Goal: Information Seeking & Learning: Learn about a topic

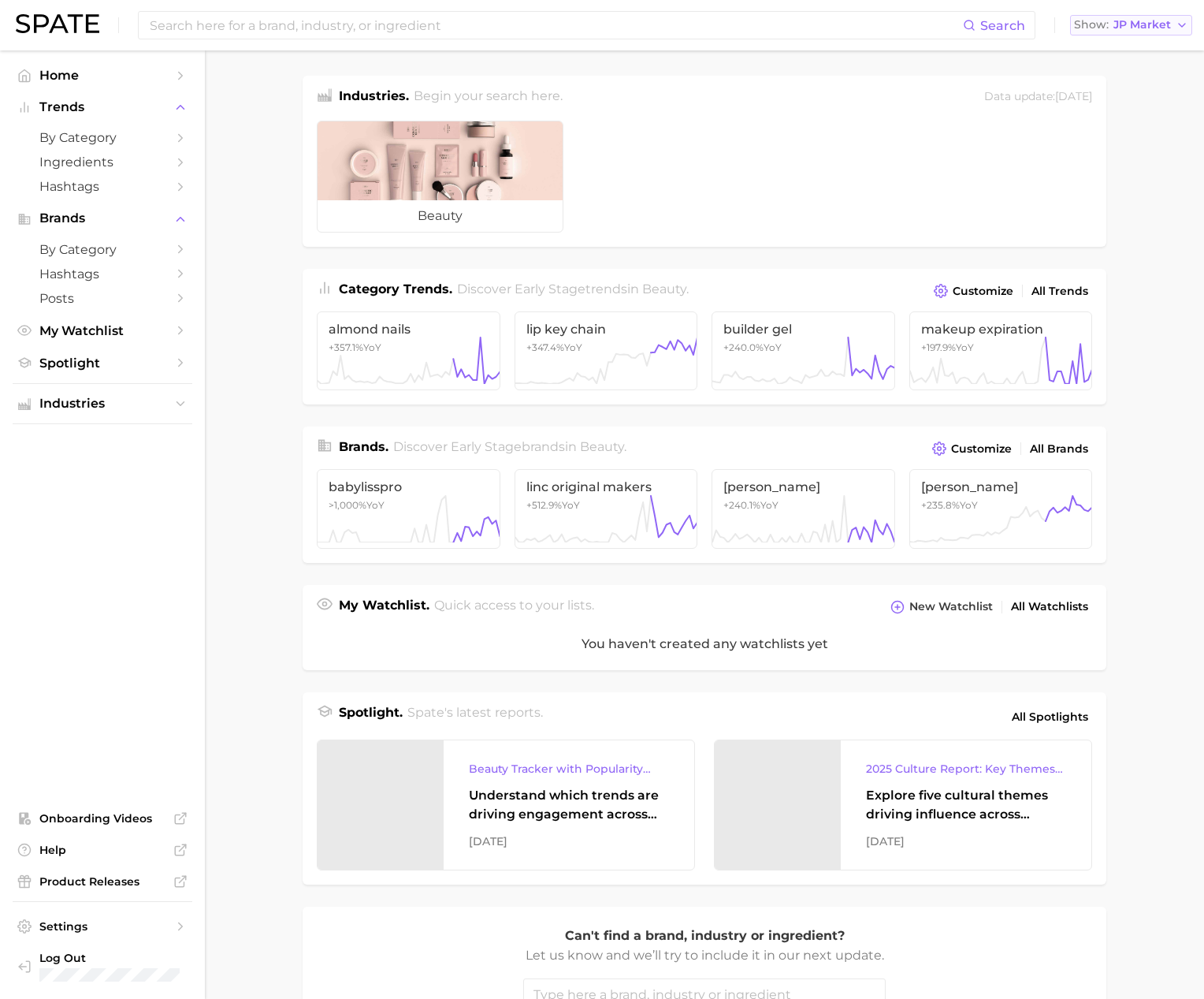
click at [1112, 25] on div "Show JP Market" at bounding box center [1122, 25] width 97 height 9
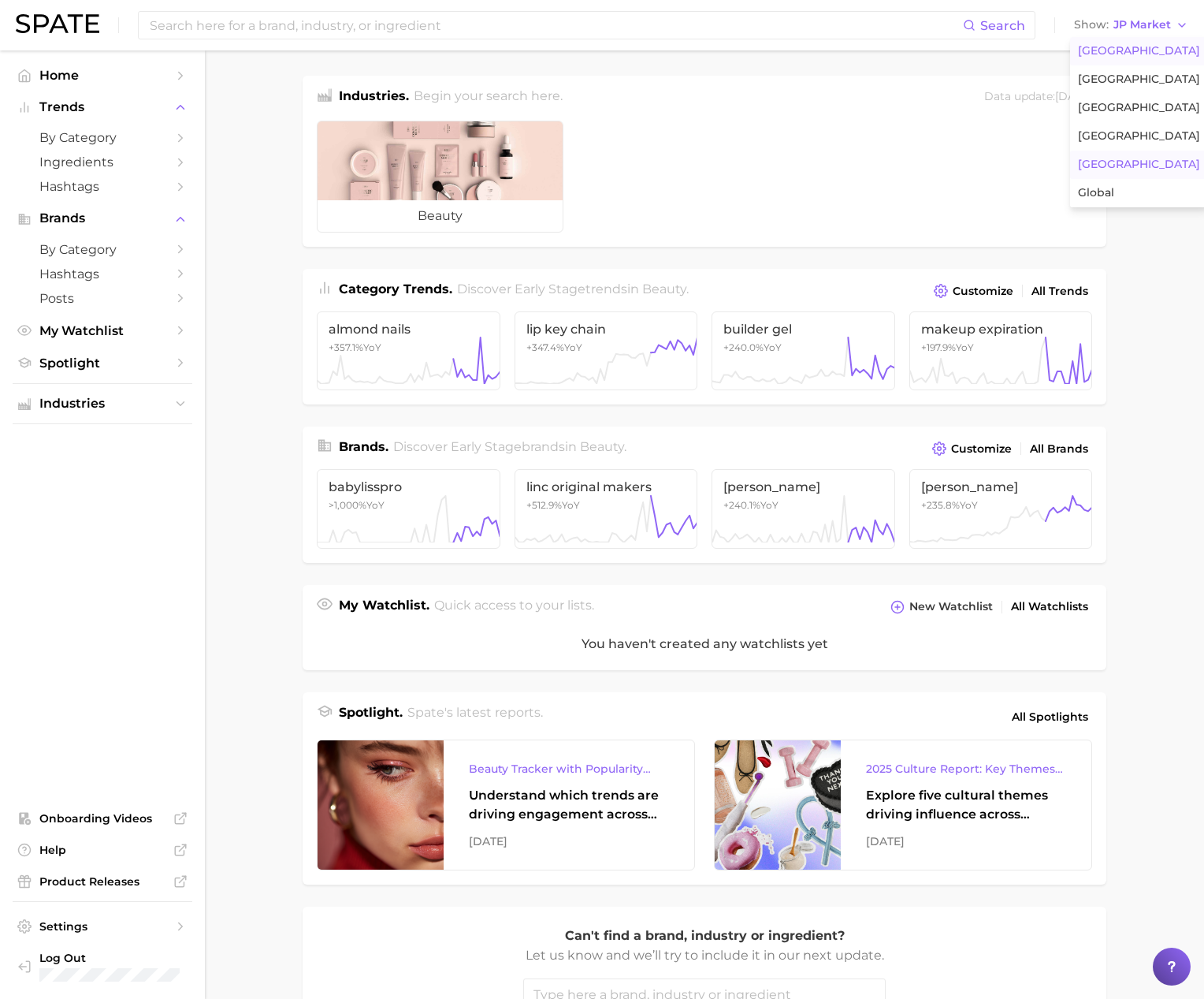
drag, startPoint x: 1112, startPoint y: 55, endPoint x: 969, endPoint y: 46, distance: 143.3
click at [1111, 55] on span "[GEOGRAPHIC_DATA]" at bounding box center [1139, 50] width 122 height 13
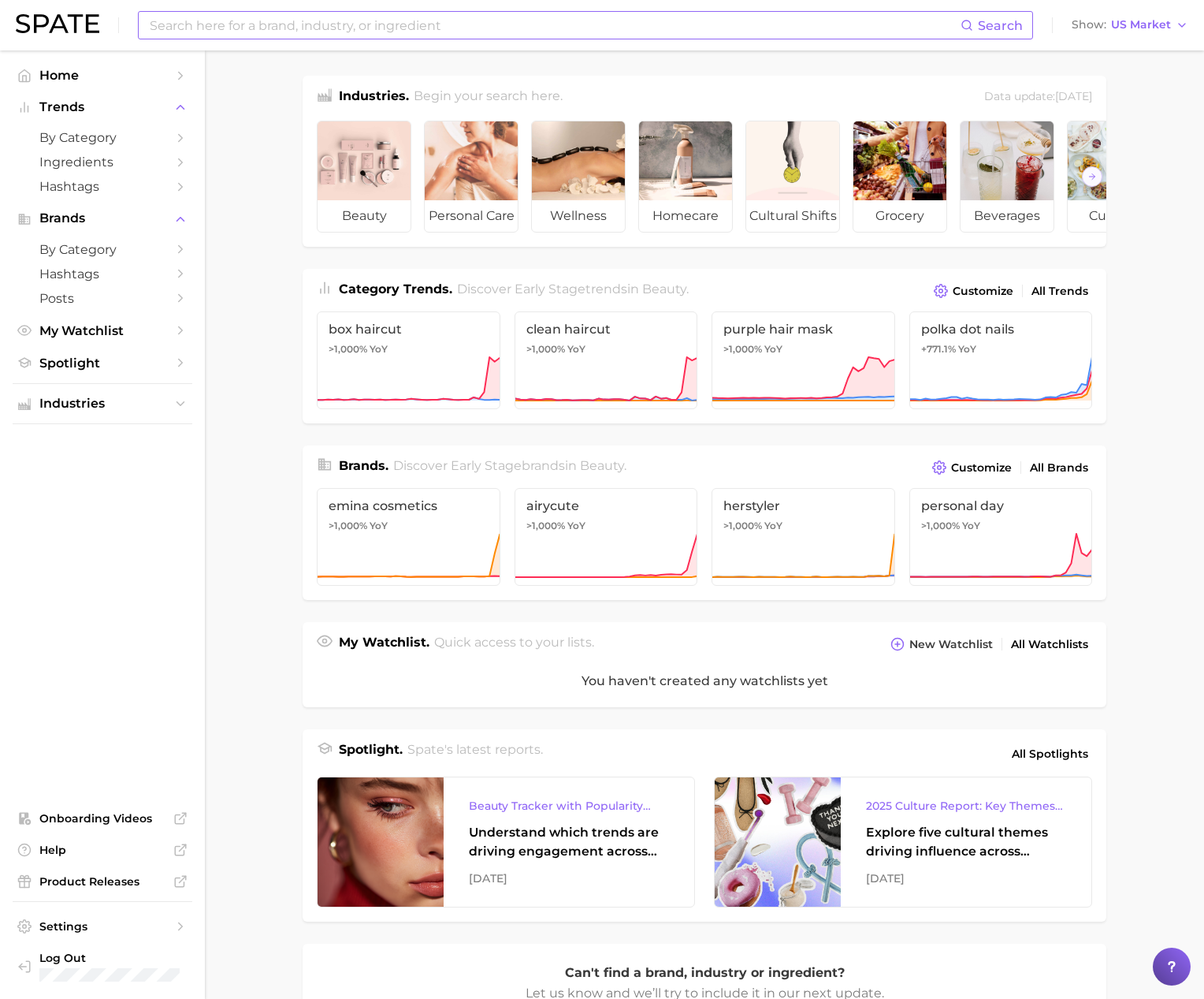
click at [839, 33] on input at bounding box center [554, 25] width 813 height 27
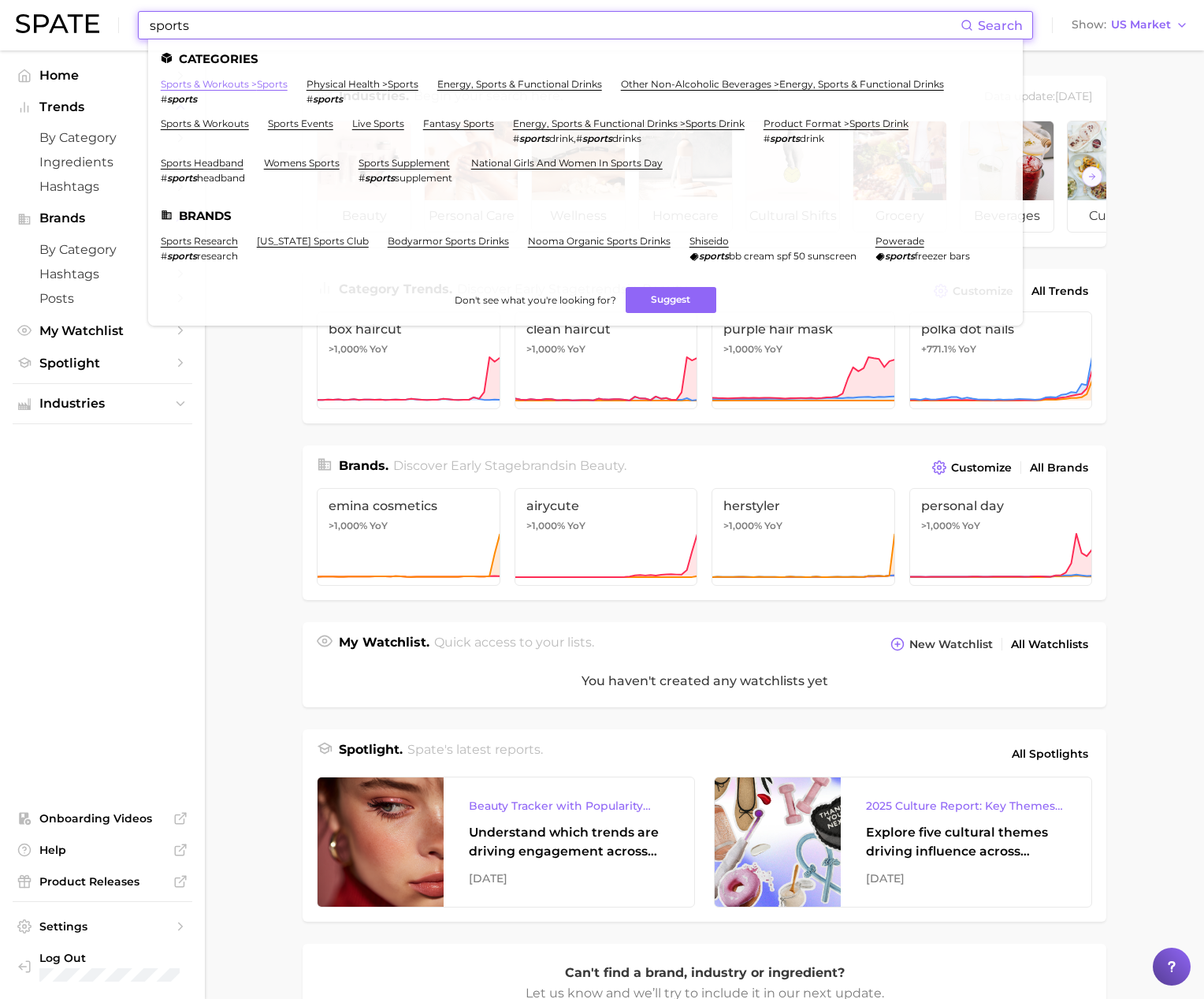
type input "sports"
click at [259, 87] on link "sports & workouts > sports" at bounding box center [224, 84] width 127 height 12
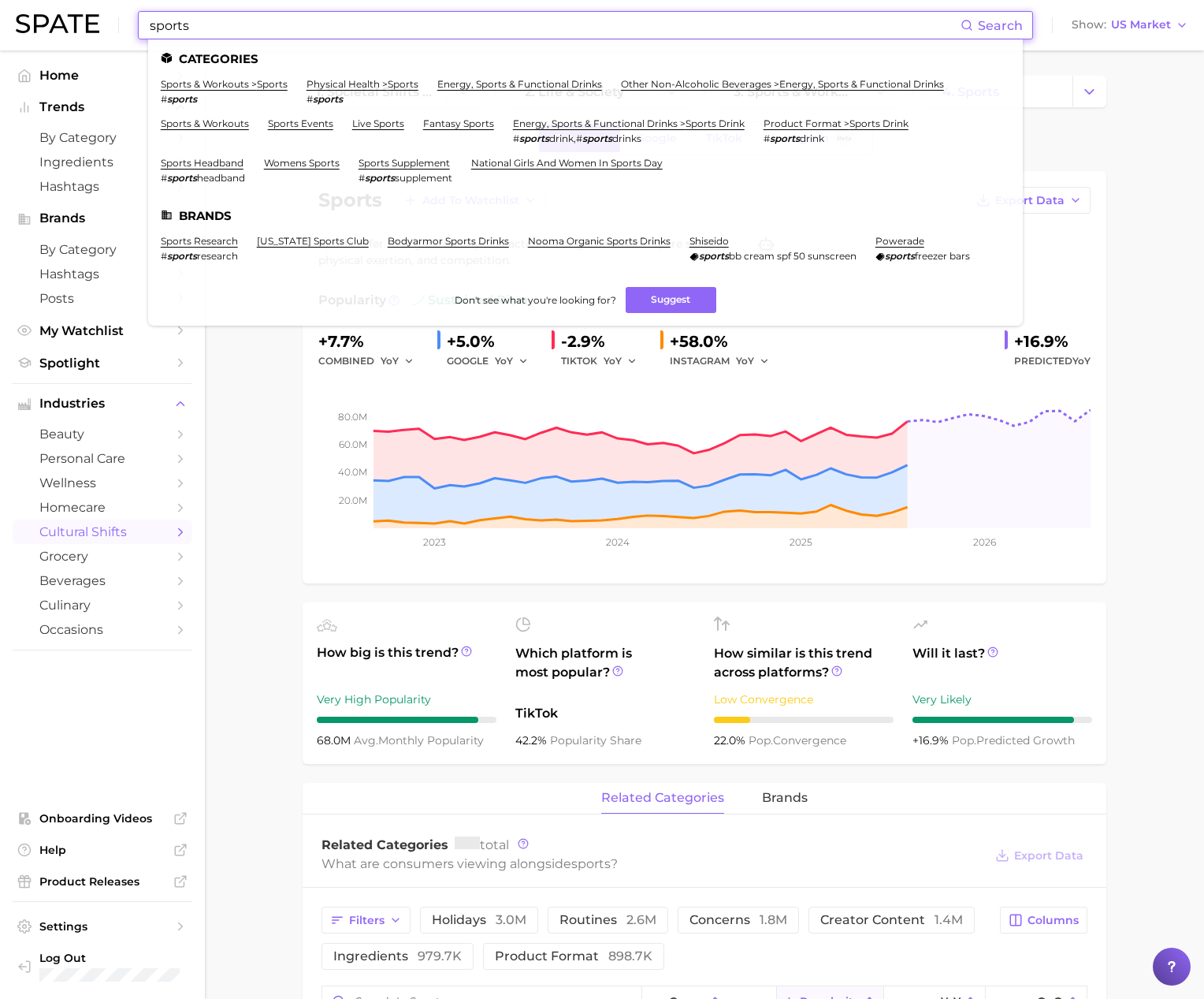
drag, startPoint x: 187, startPoint y: 19, endPoint x: 120, endPoint y: 17, distance: 67.0
click at [120, 17] on div "sports Search Categories sports & workouts > sports # sports physical health > …" at bounding box center [602, 25] width 1173 height 50
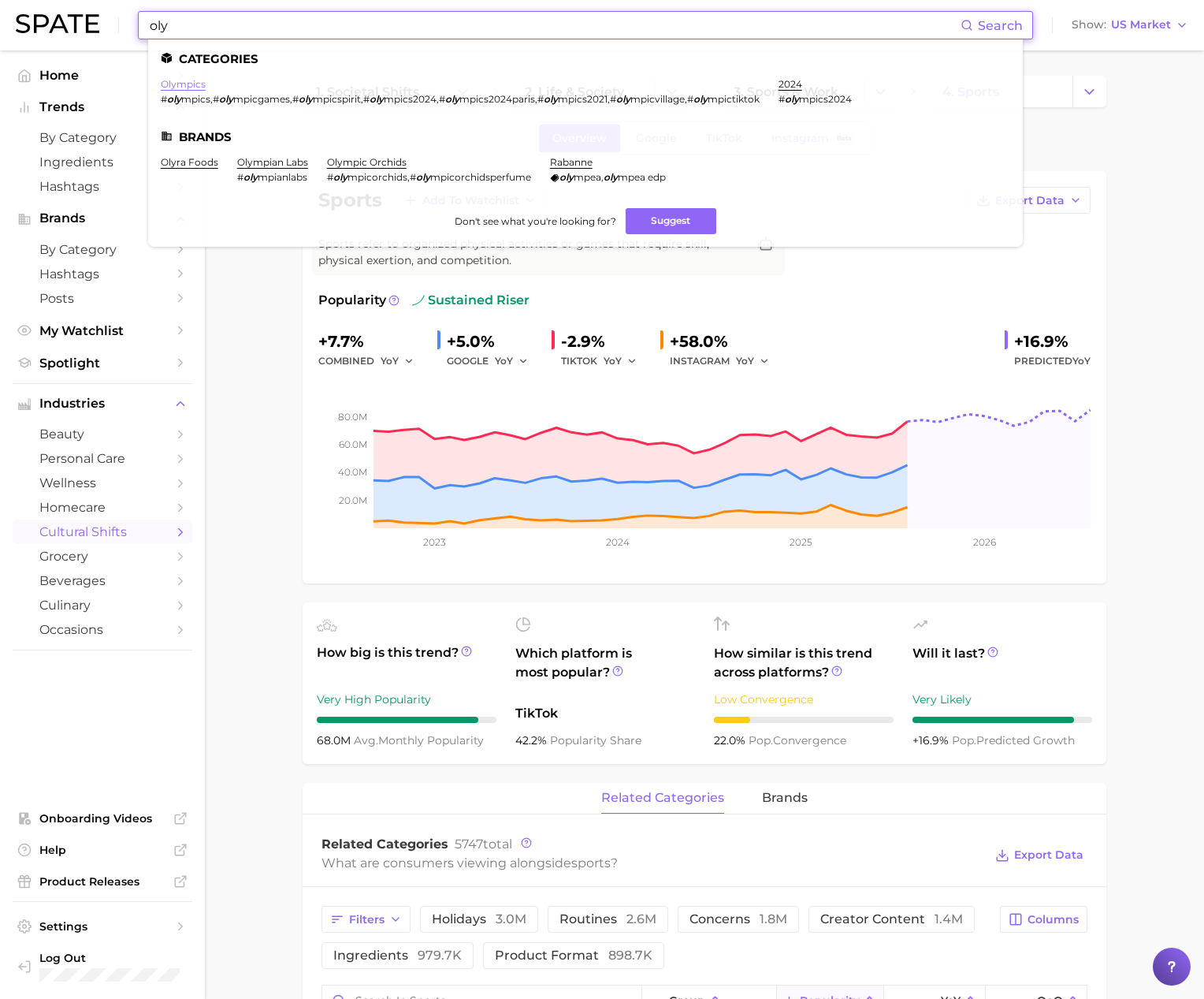
type input "oly"
click at [182, 81] on link "olympics" at bounding box center [184, 84] width 45 height 12
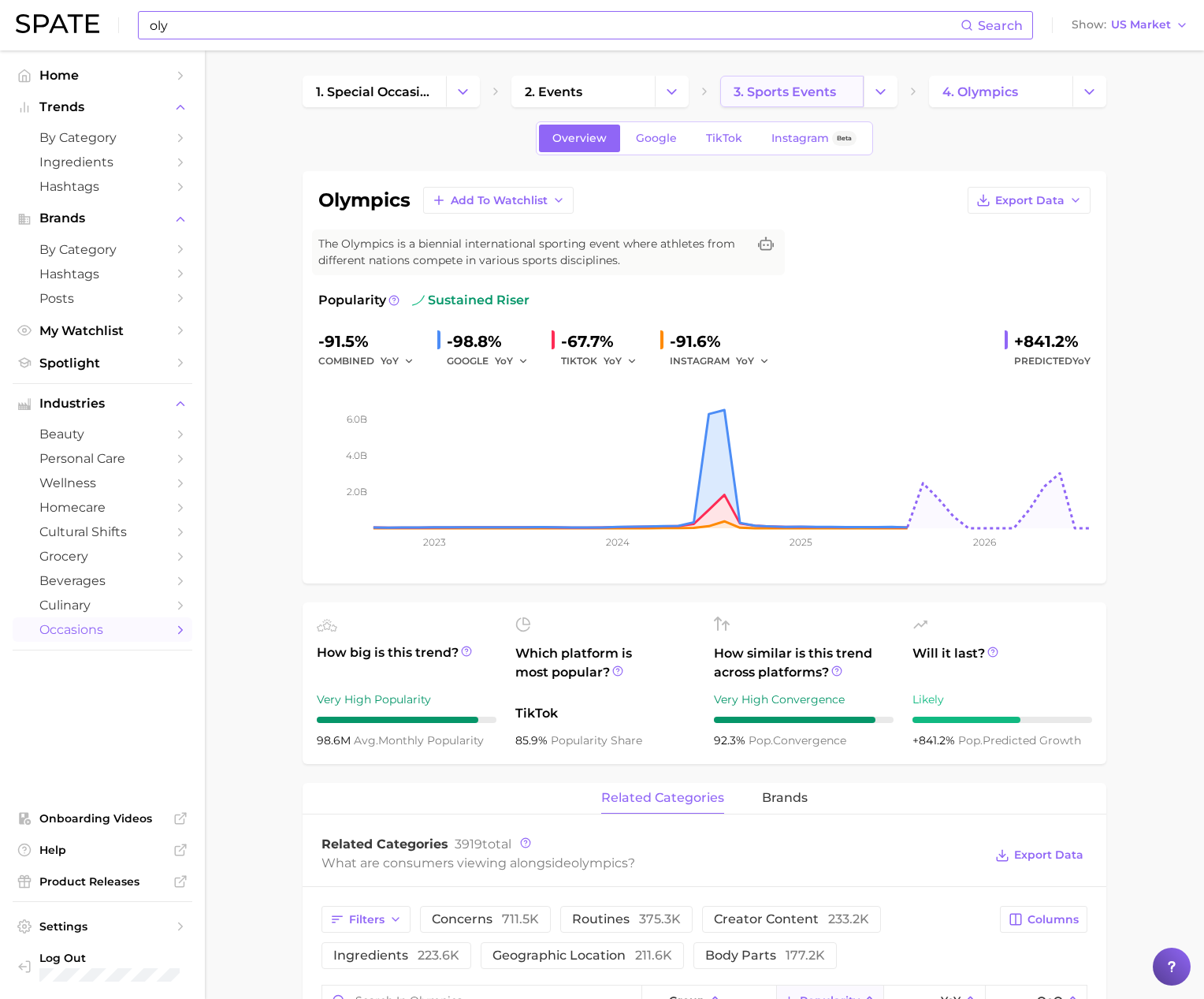
click at [804, 95] on span "3. sports events" at bounding box center [785, 91] width 103 height 15
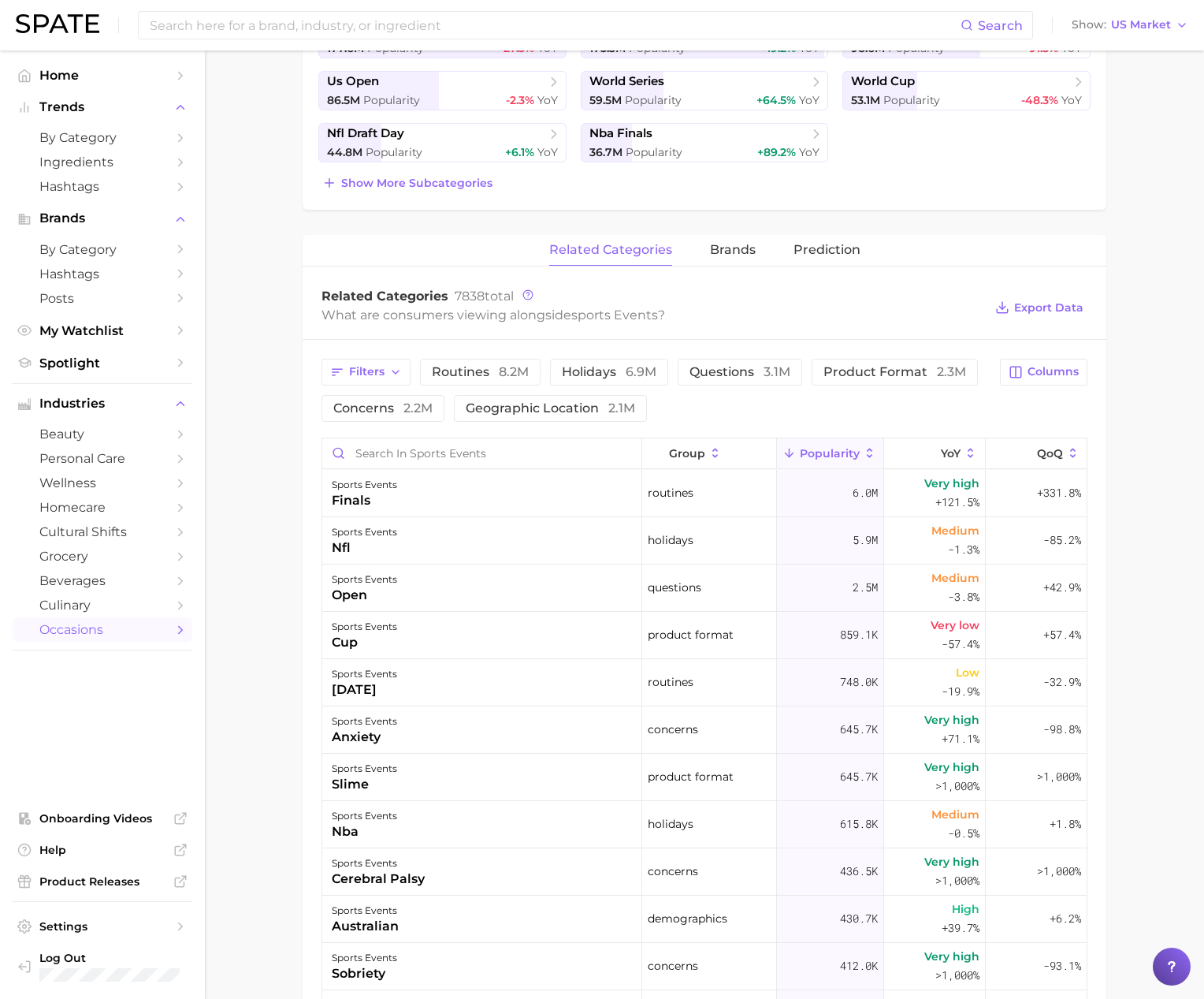
scroll to position [457, 0]
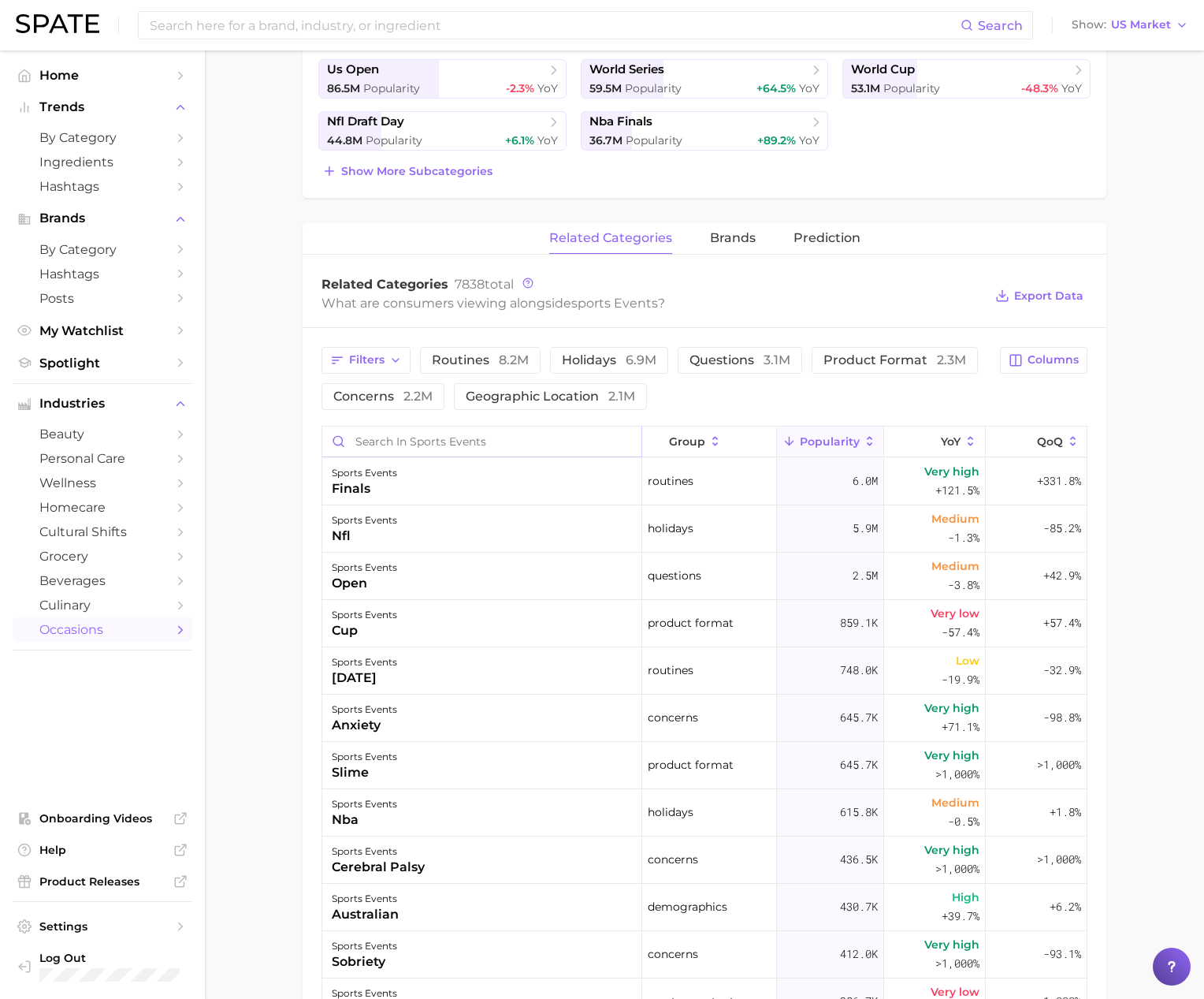
click at [415, 442] on input "Search in sports events" at bounding box center [481, 441] width 319 height 30
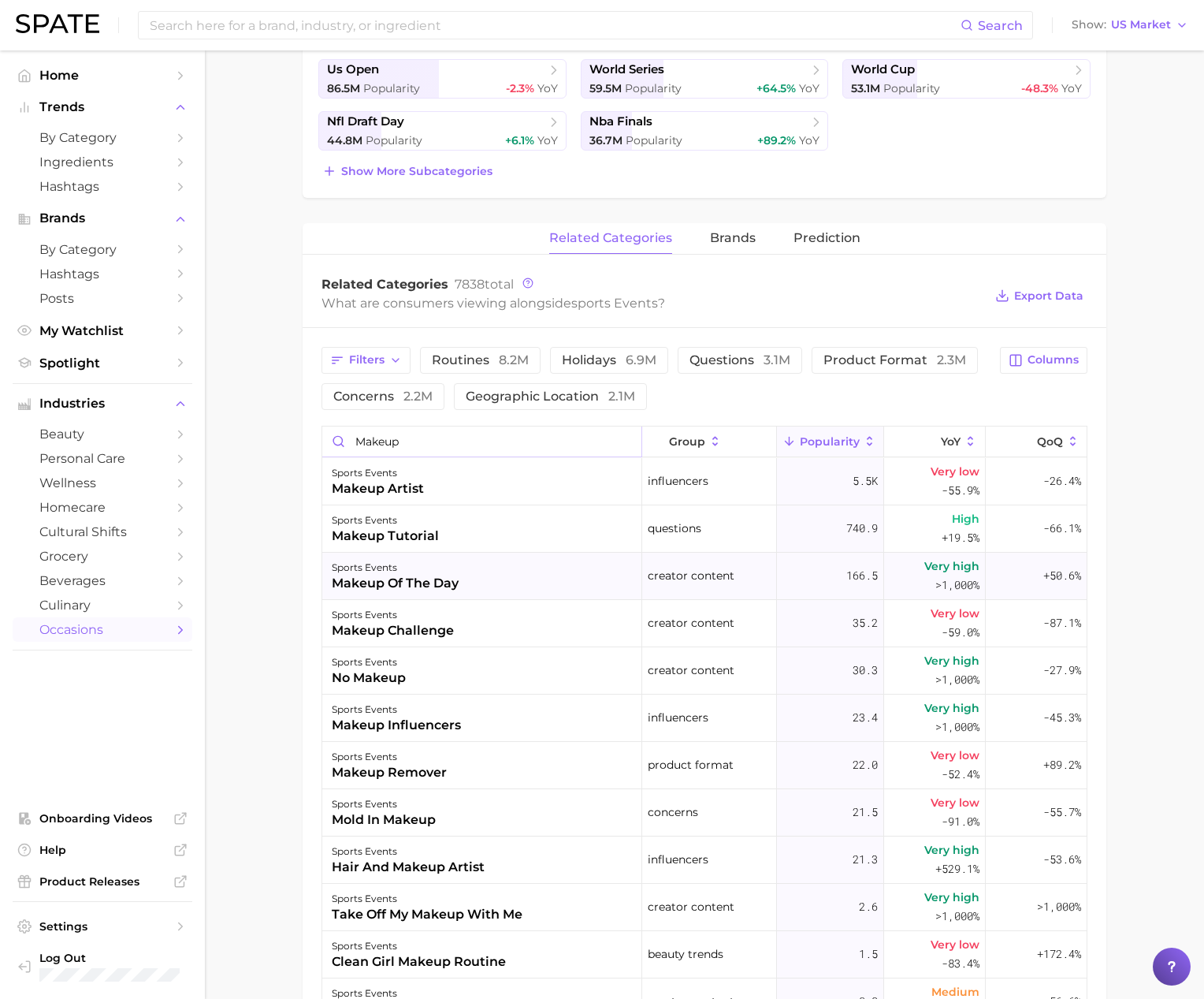
type input "makeup"
click at [441, 574] on div "makeup of the day" at bounding box center [395, 583] width 127 height 19
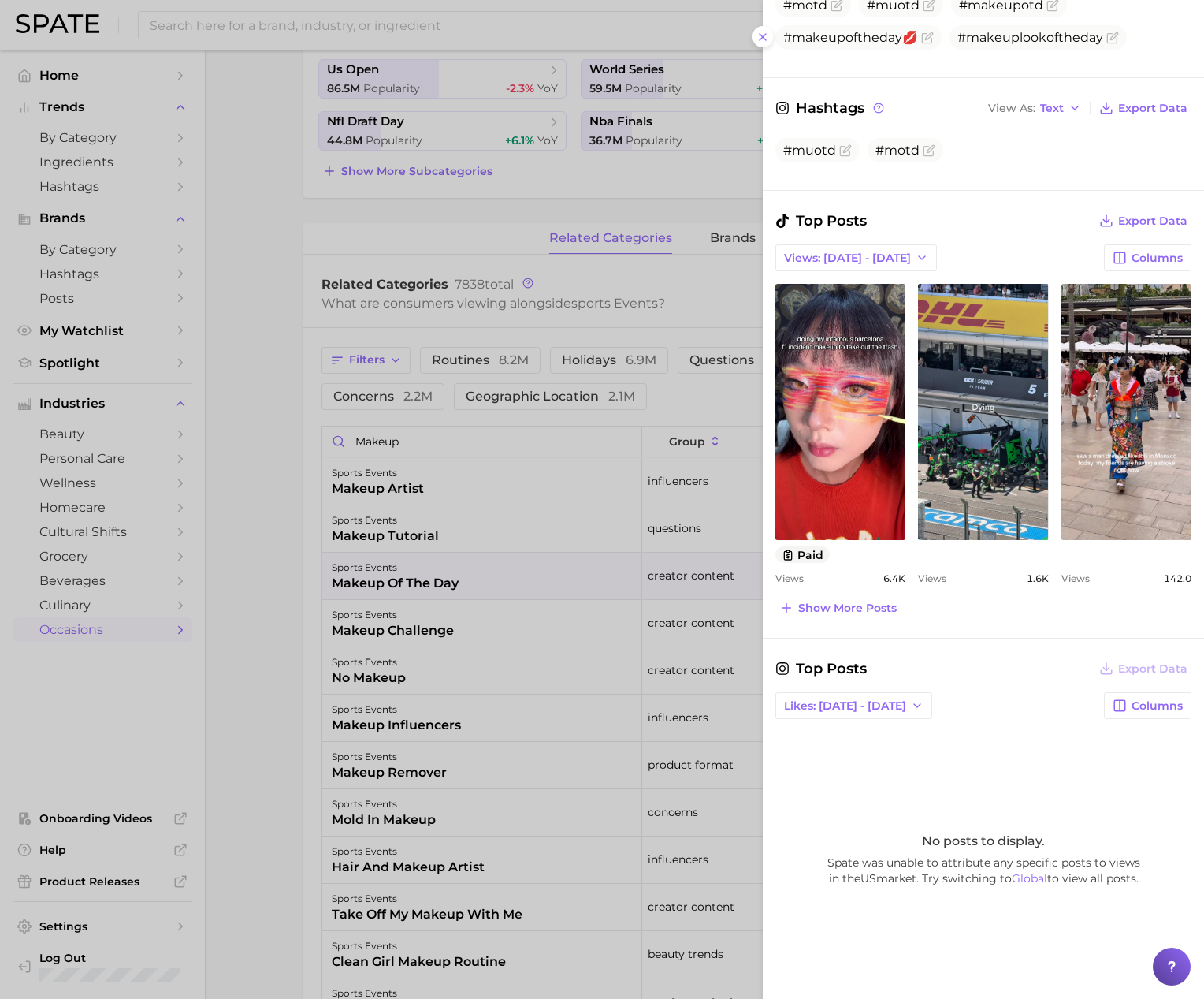
scroll to position [432, 0]
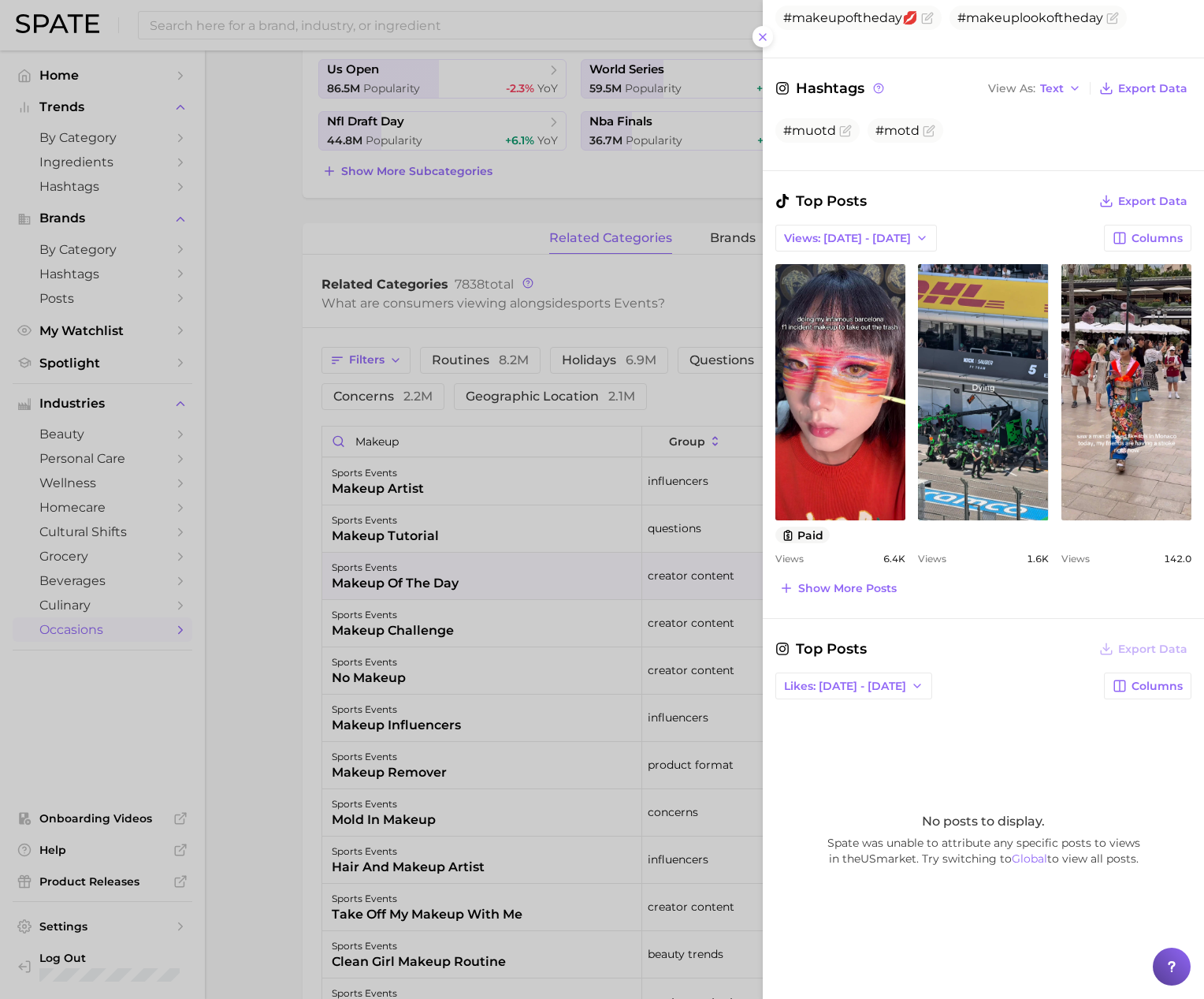
click at [282, 520] on div at bounding box center [602, 500] width 1204 height 999
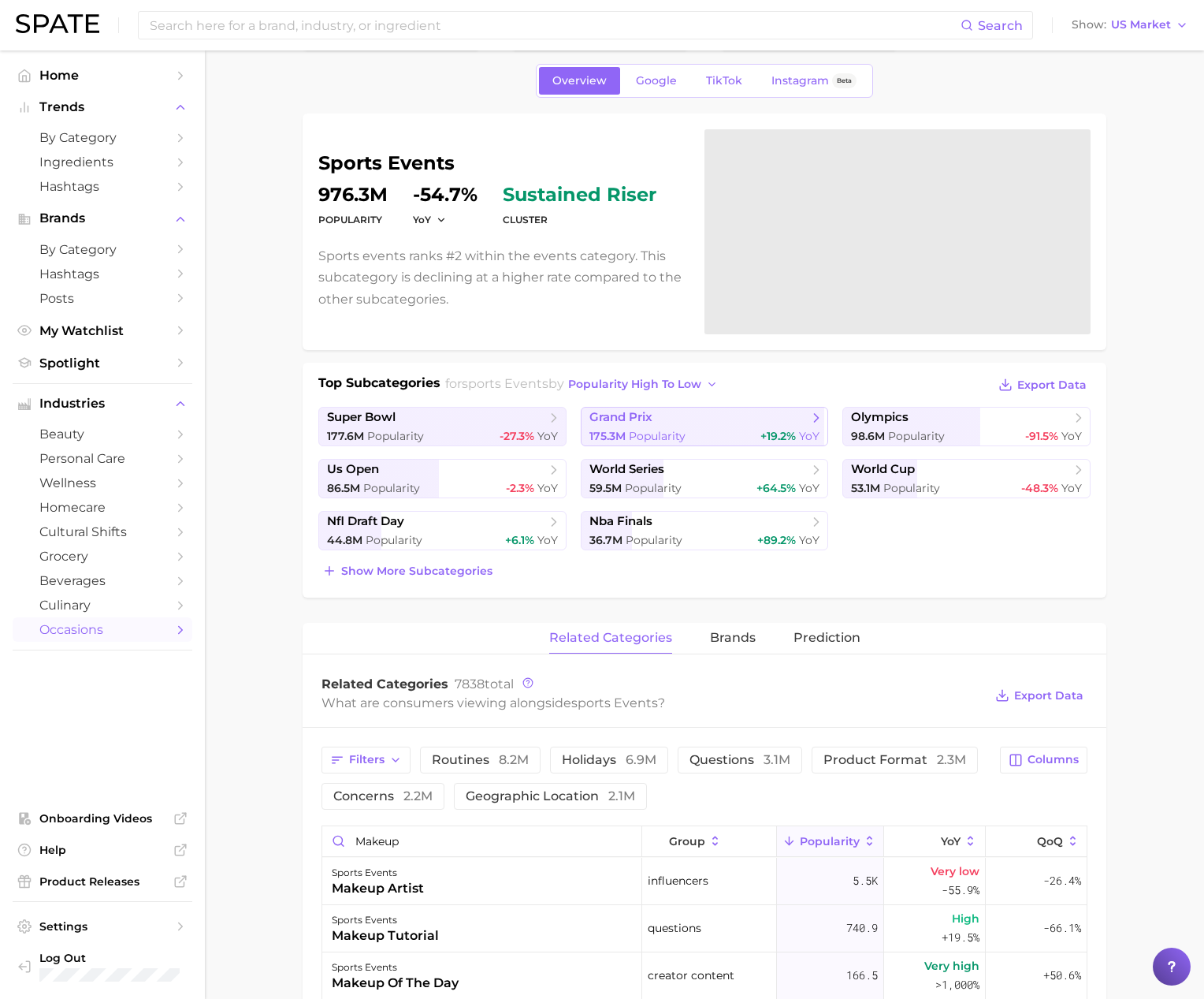
scroll to position [0, 0]
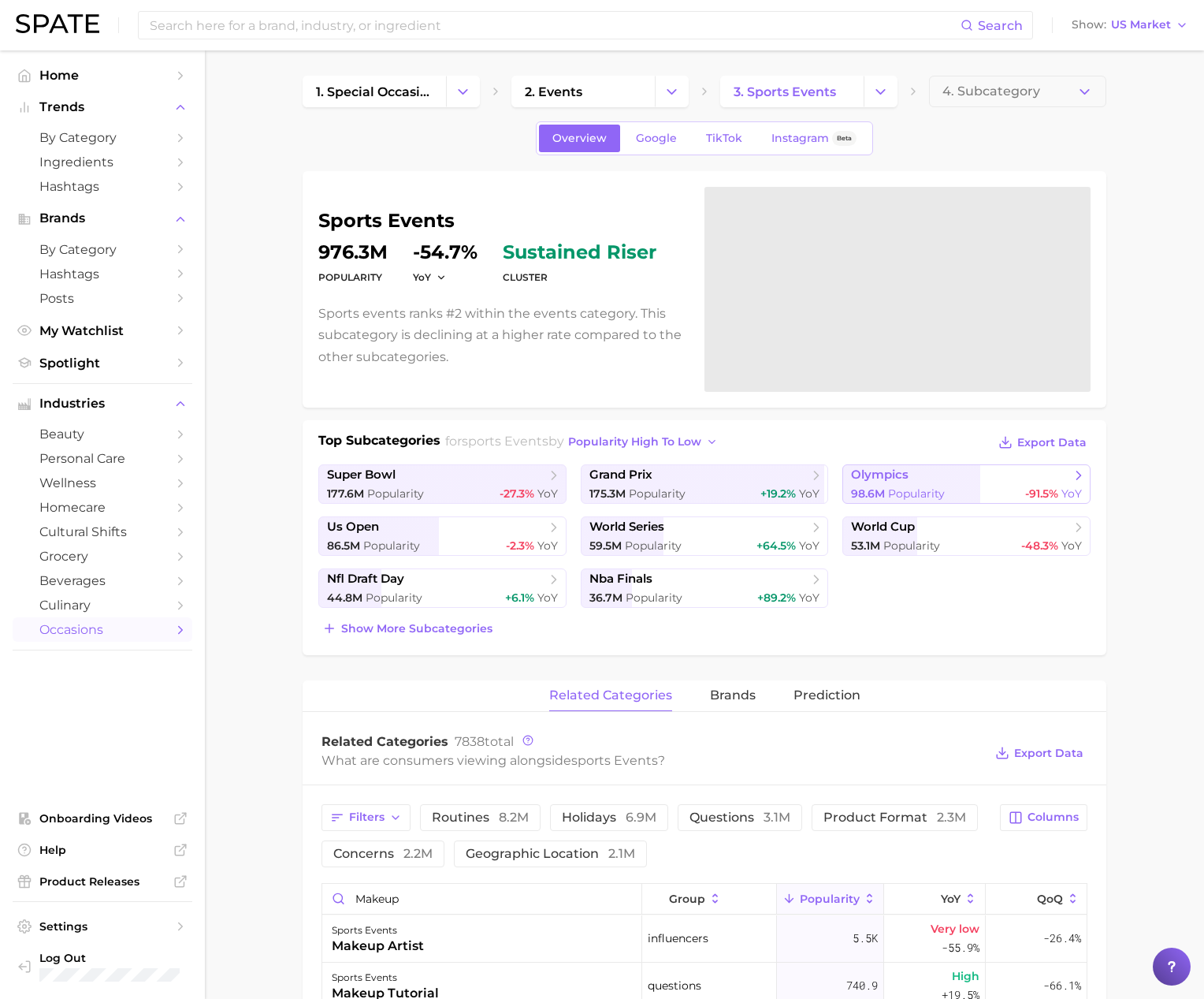
click at [893, 486] on span "Popularity" at bounding box center [916, 493] width 57 height 14
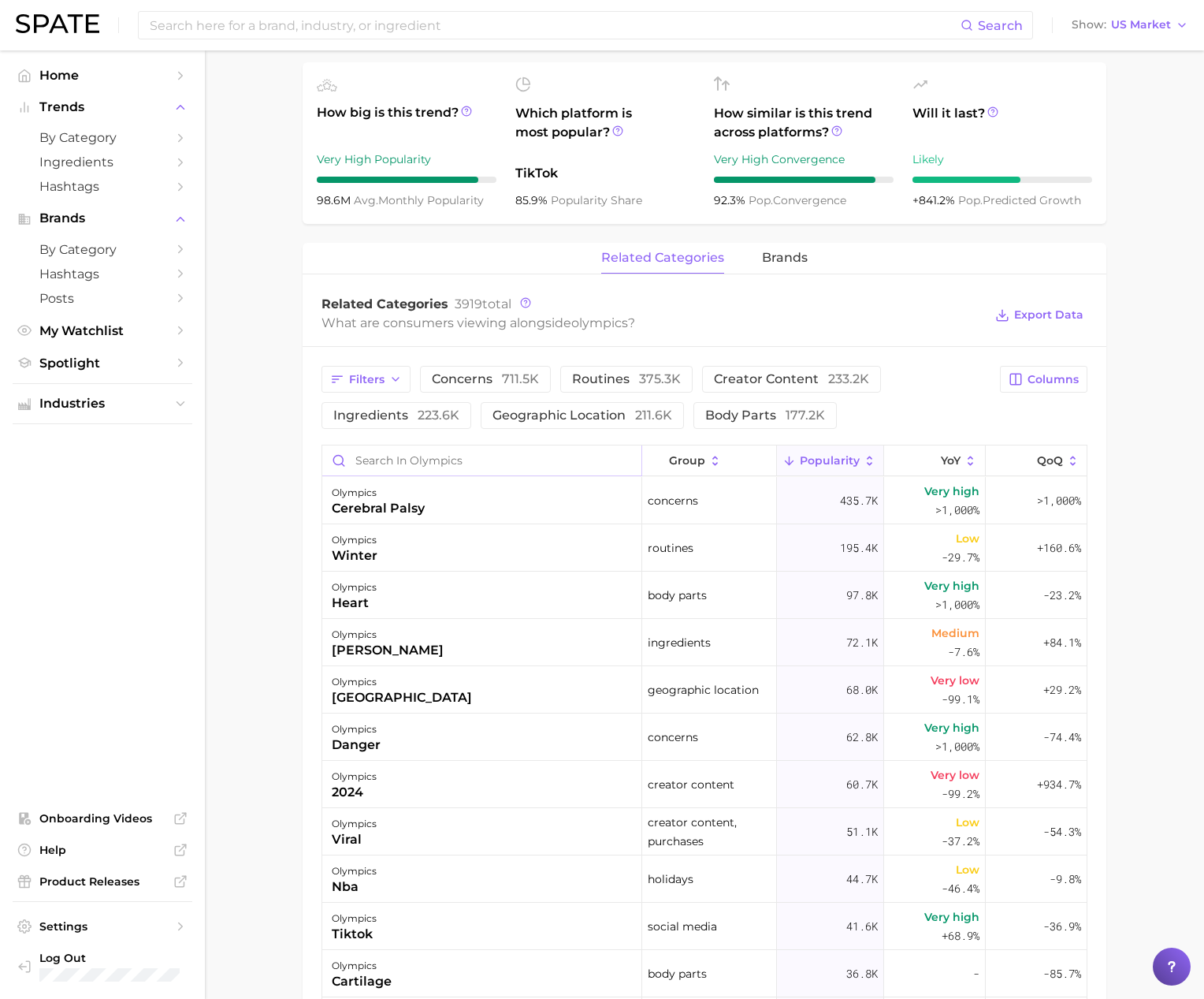
scroll to position [473, 0]
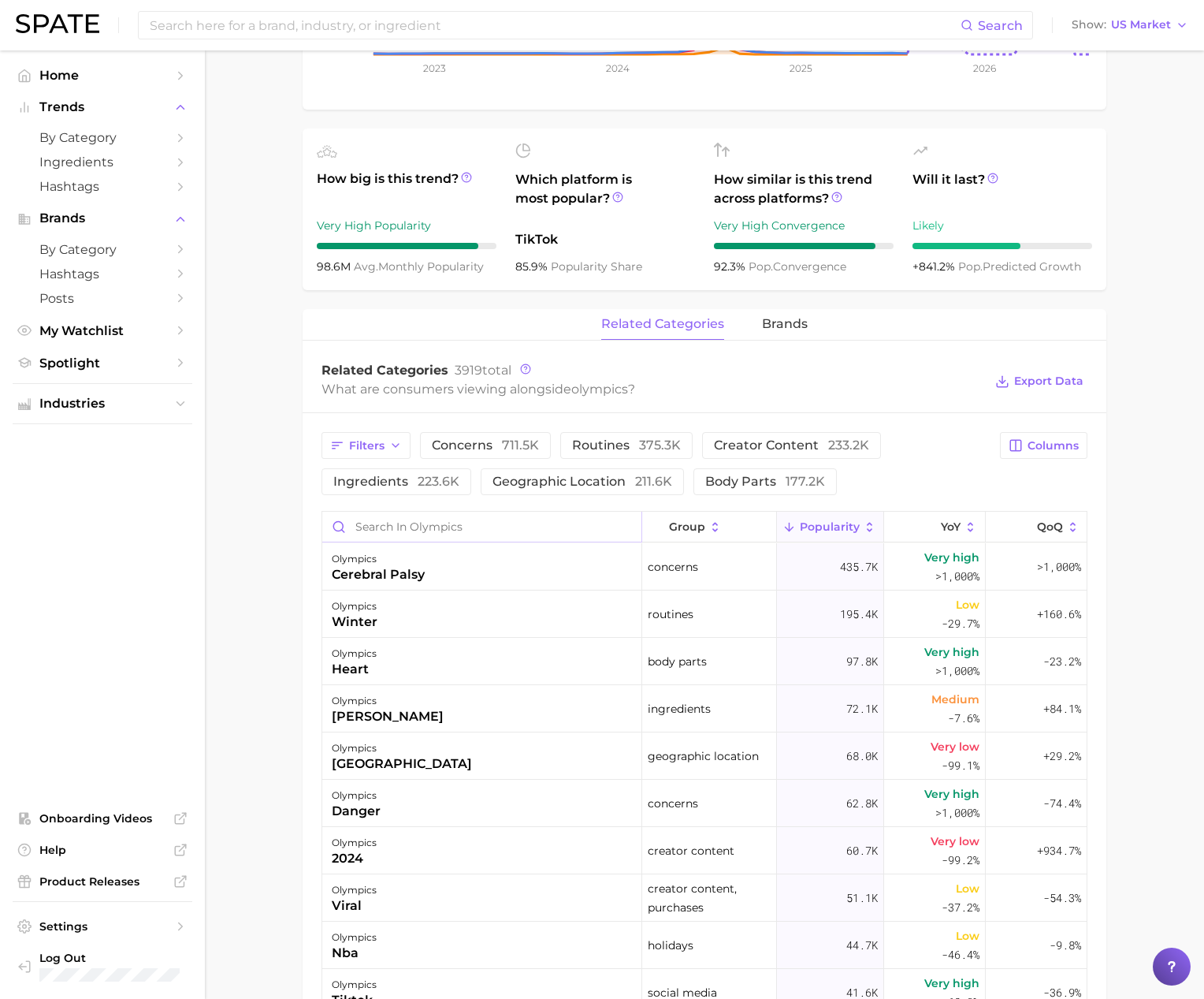
click at [426, 532] on input "Search in olympics" at bounding box center [481, 526] width 319 height 30
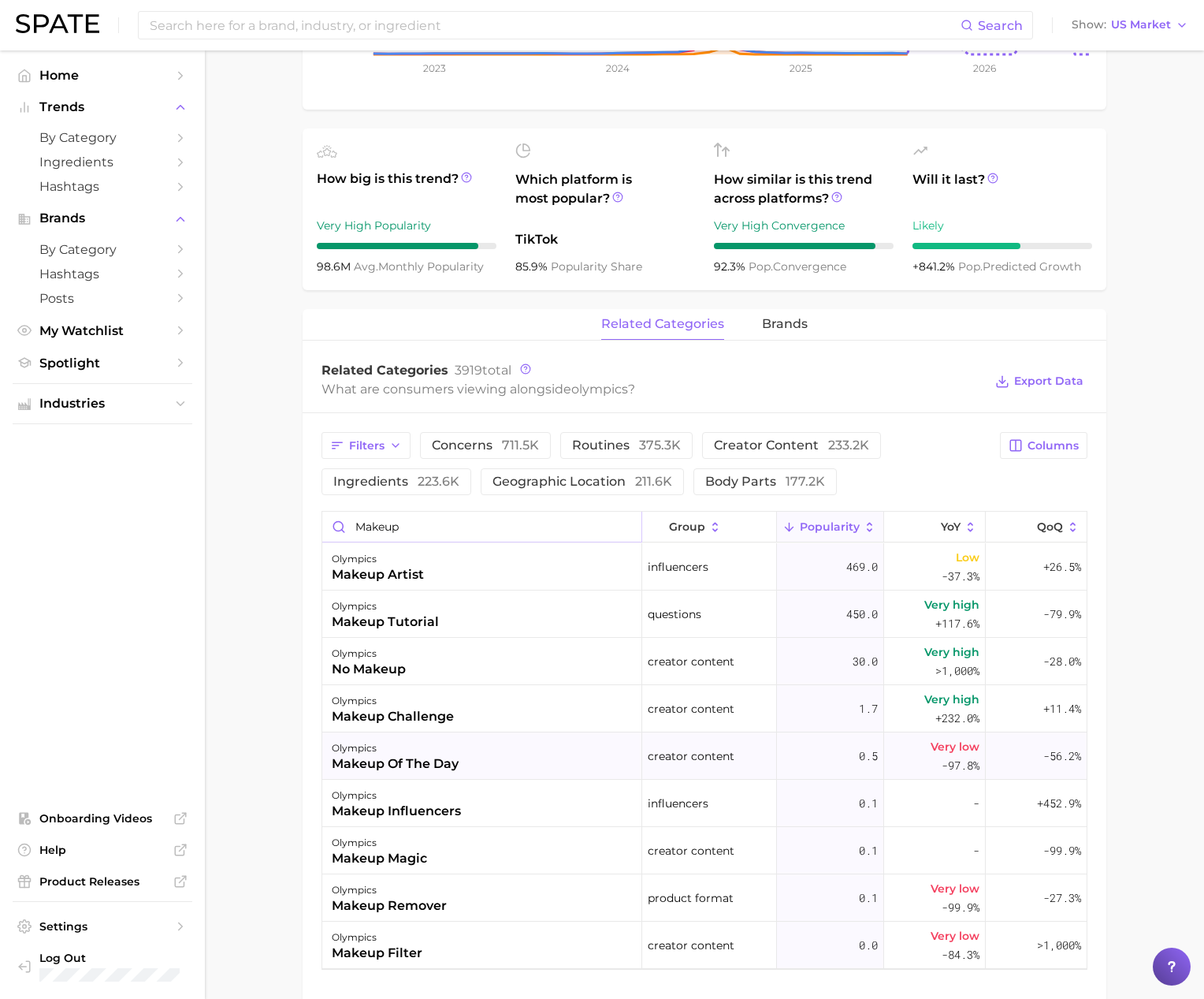
type input "makeup"
click at [458, 758] on div "makeup of the day" at bounding box center [395, 764] width 127 height 19
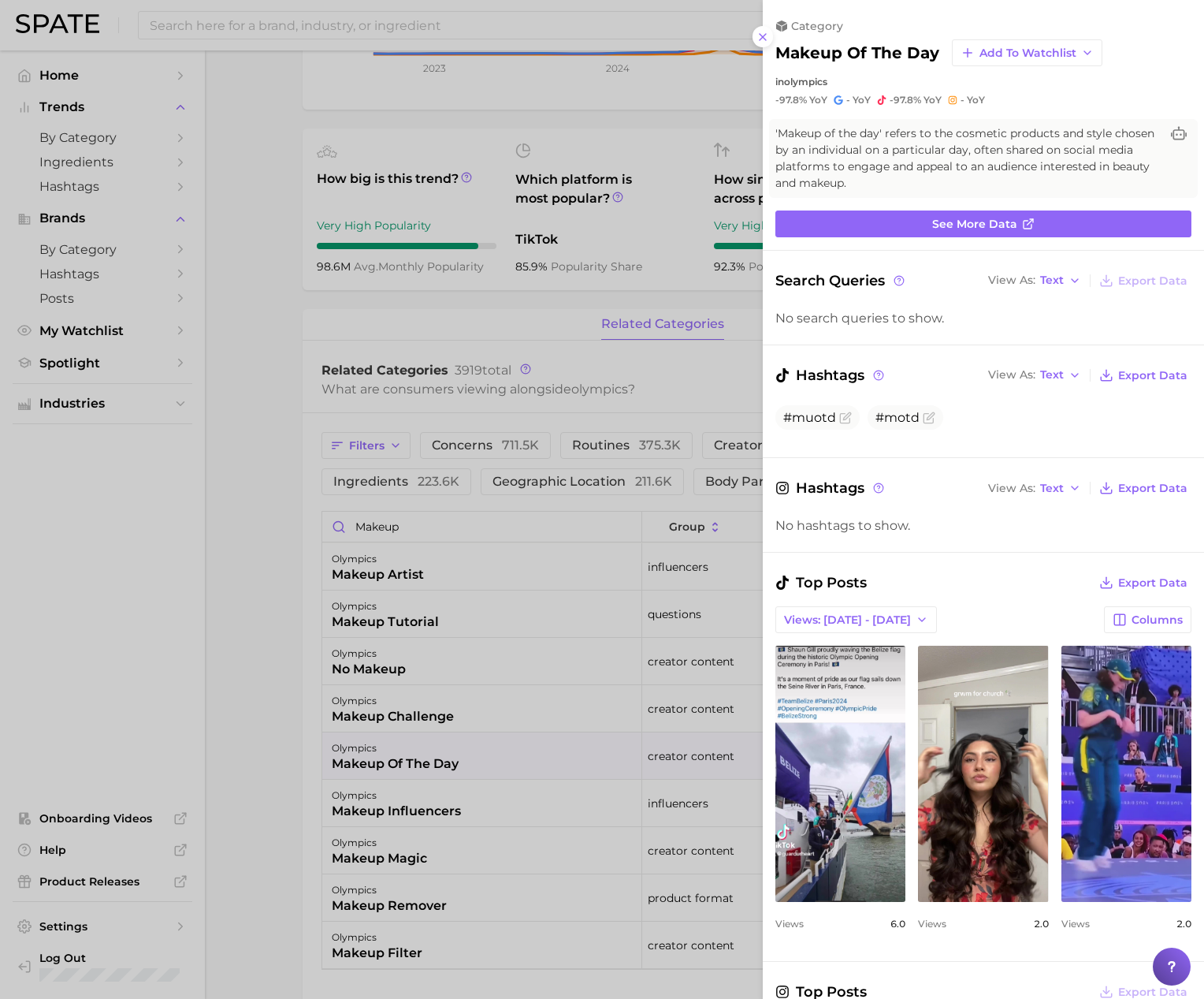
scroll to position [0, 0]
click at [281, 506] on div at bounding box center [602, 500] width 1204 height 999
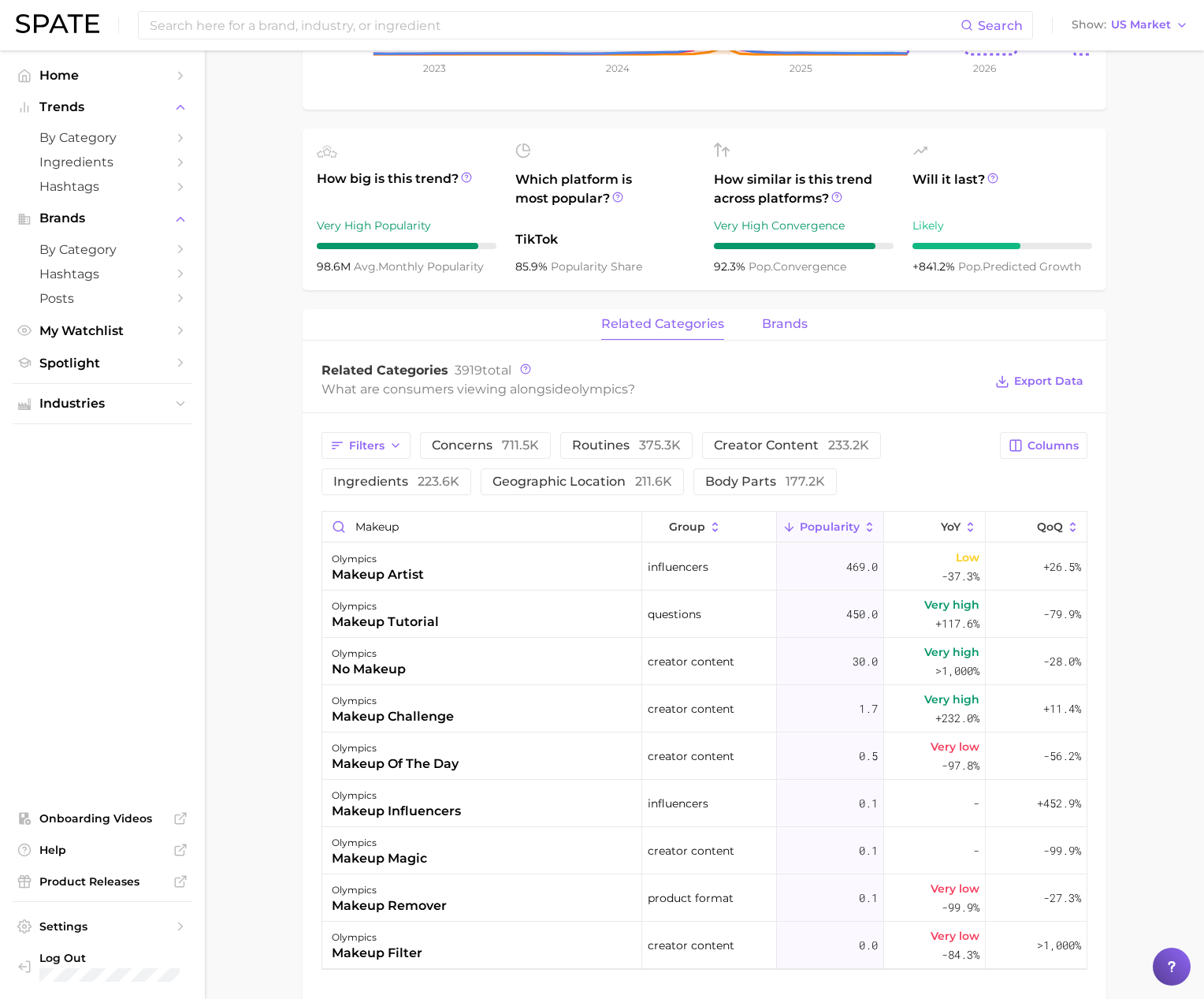
click at [773, 336] on button "brands" at bounding box center [785, 324] width 46 height 30
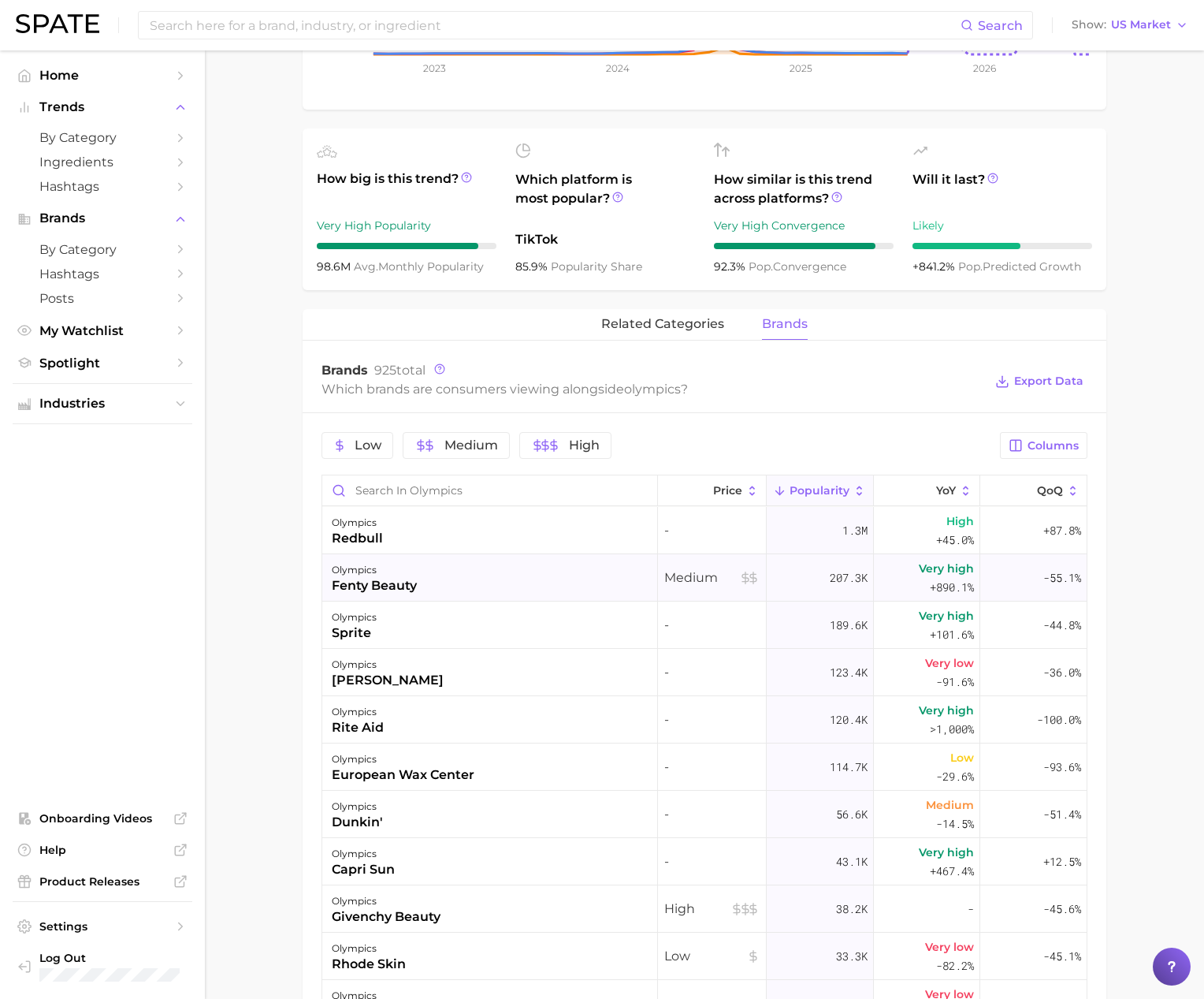
click at [507, 585] on div "olympics fenty beauty" at bounding box center [490, 578] width 336 height 47
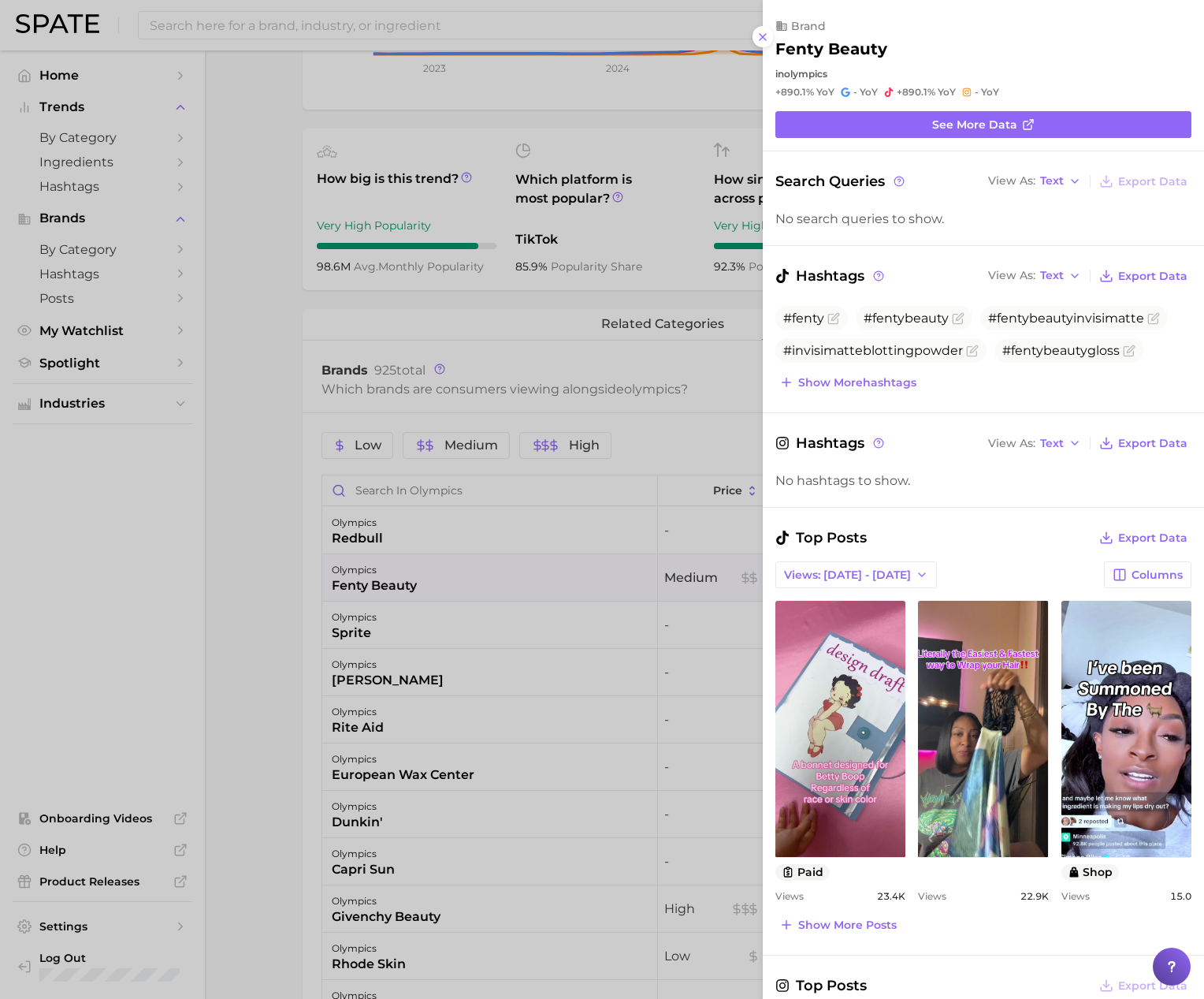
click at [325, 593] on div at bounding box center [602, 500] width 1204 height 999
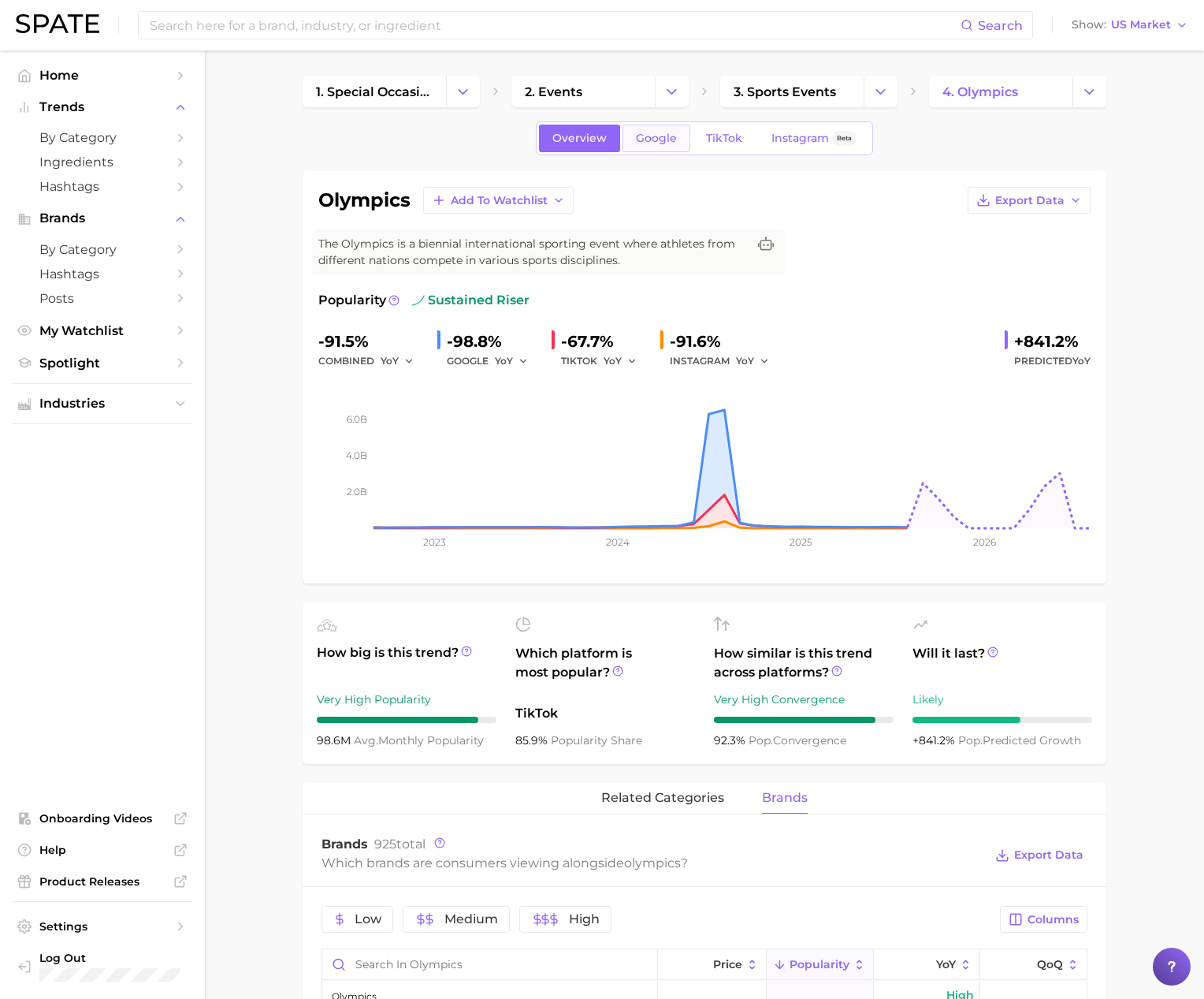
click at [662, 136] on span "Google" at bounding box center [656, 137] width 41 height 13
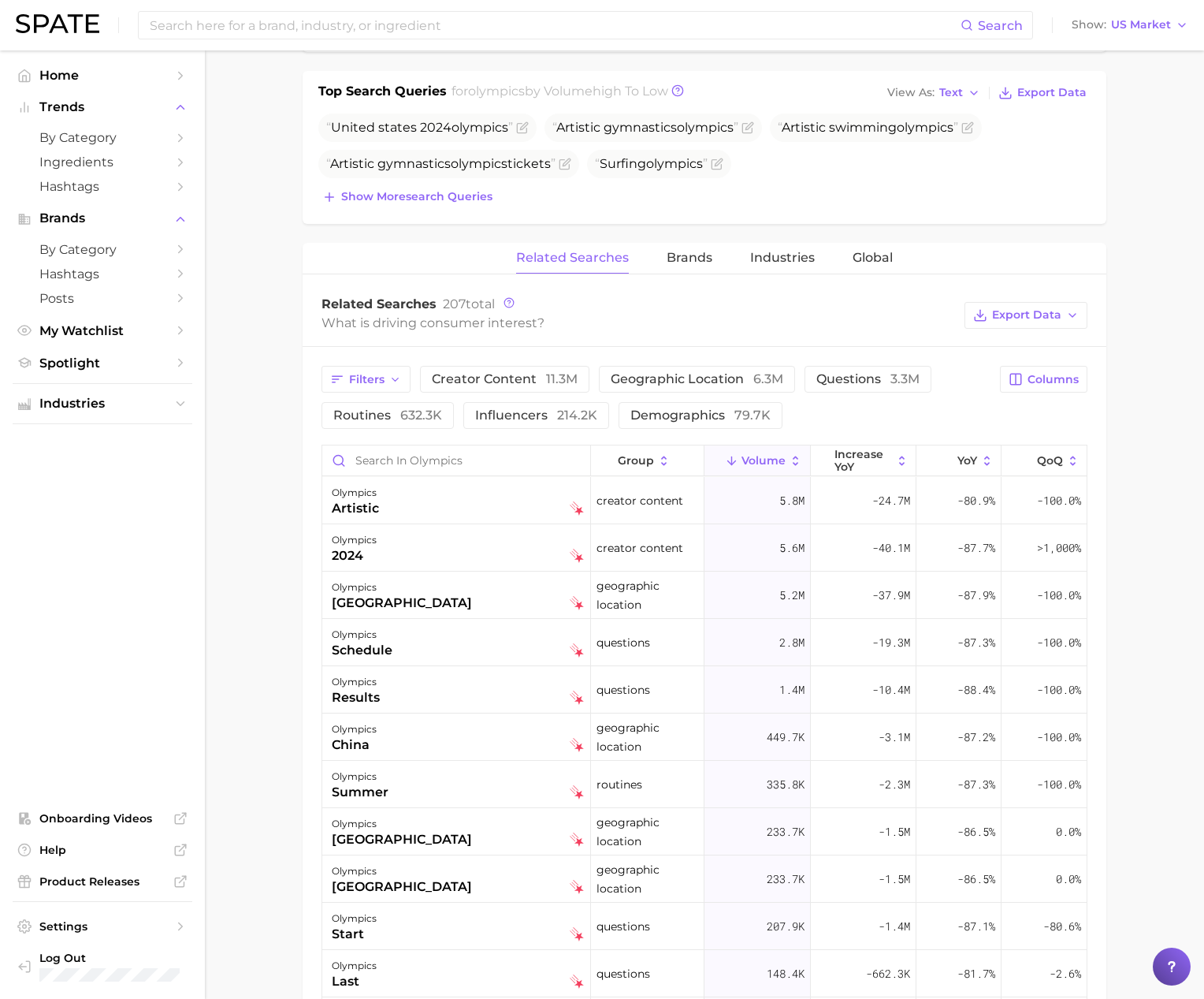
scroll to position [604, 0]
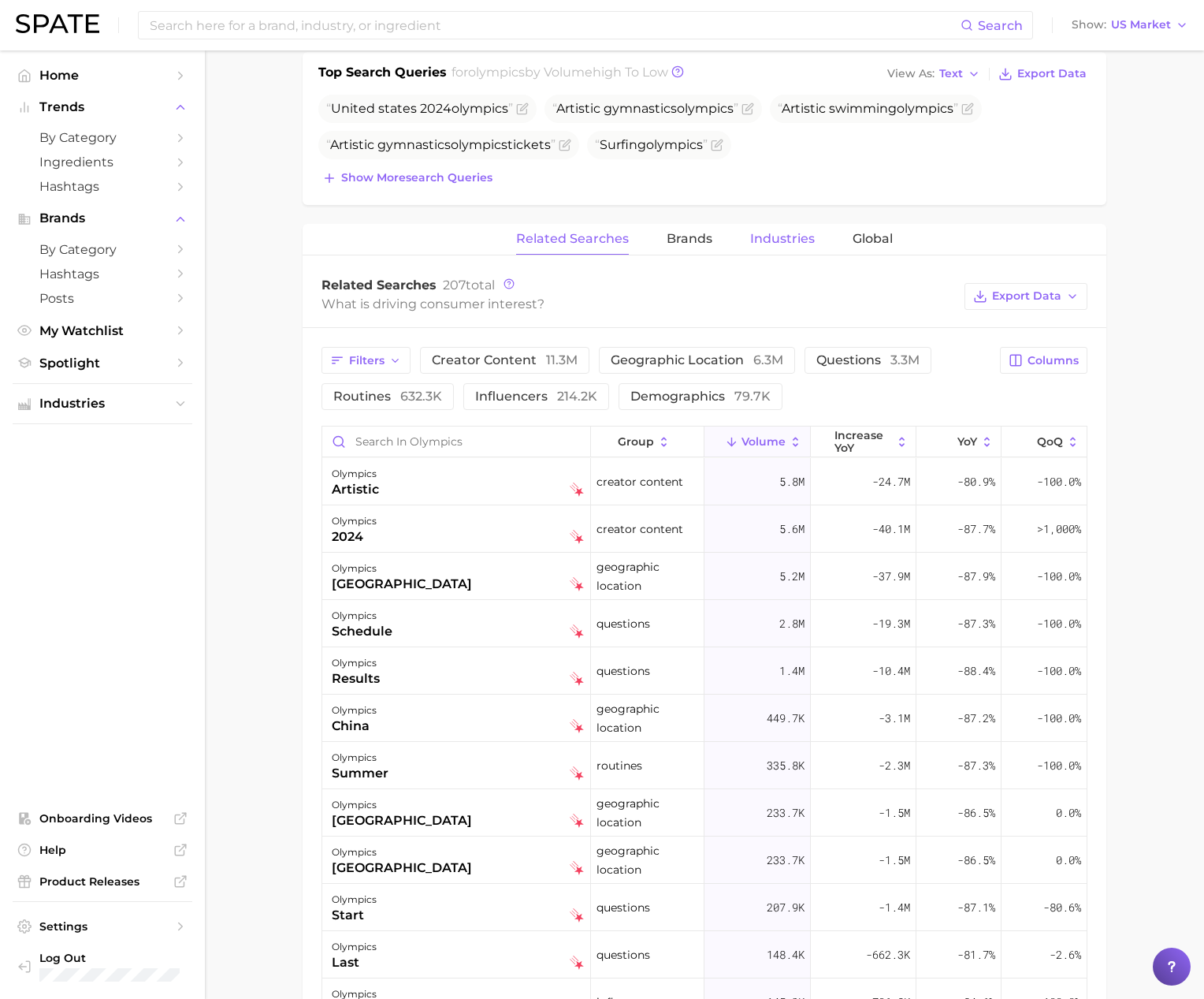
click at [754, 241] on span "Industries" at bounding box center [782, 238] width 64 height 14
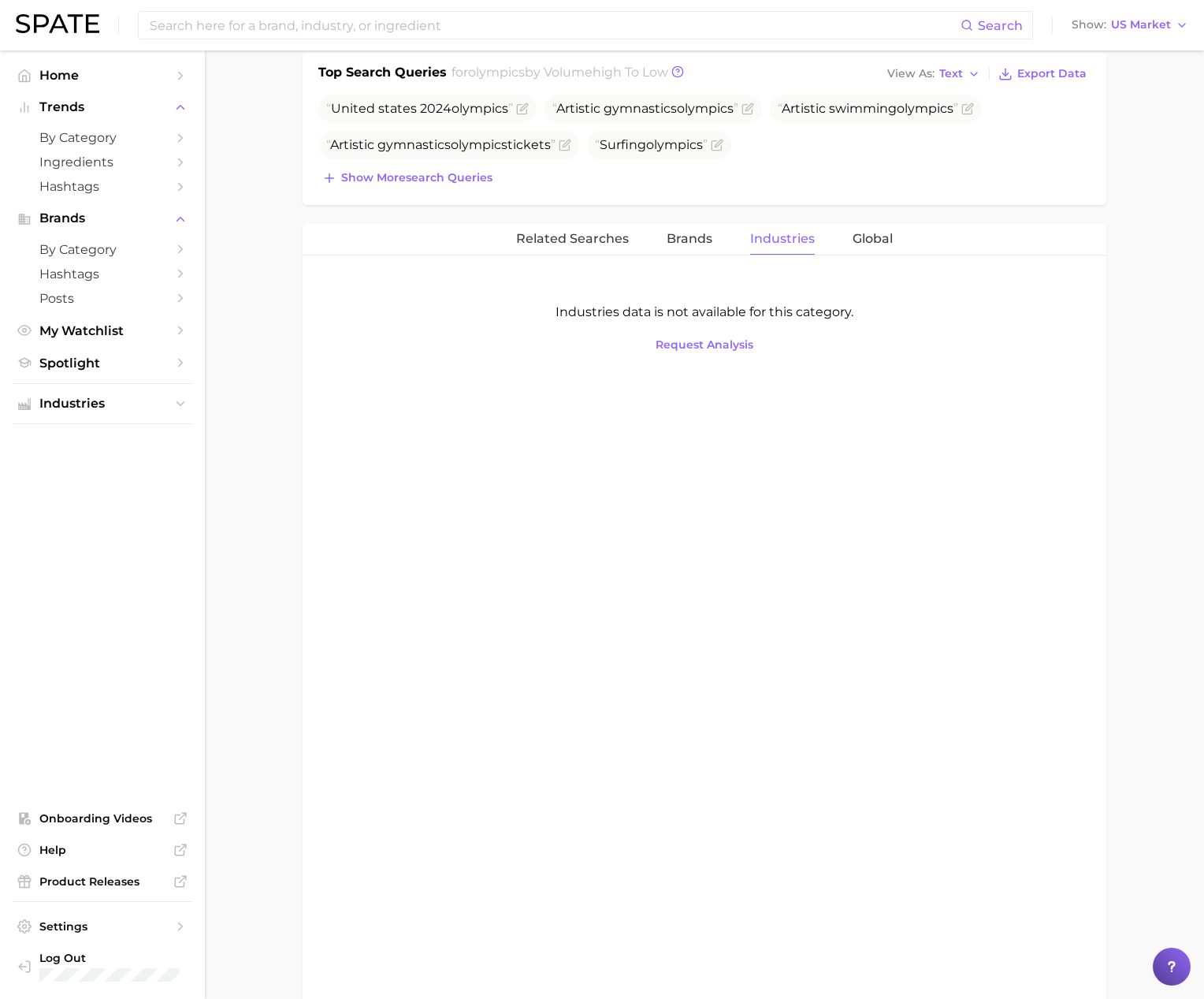
drag, startPoint x: 693, startPoint y: 246, endPoint x: 294, endPoint y: 341, distance: 410.2
click at [523, 298] on div "Related Searches Brands Industries Global Industries data is not available for …" at bounding box center [705, 308] width 804 height 170
click at [141, 410] on span "Industries" at bounding box center [102, 404] width 126 height 14
click at [685, 247] on button "Brands" at bounding box center [689, 238] width 46 height 30
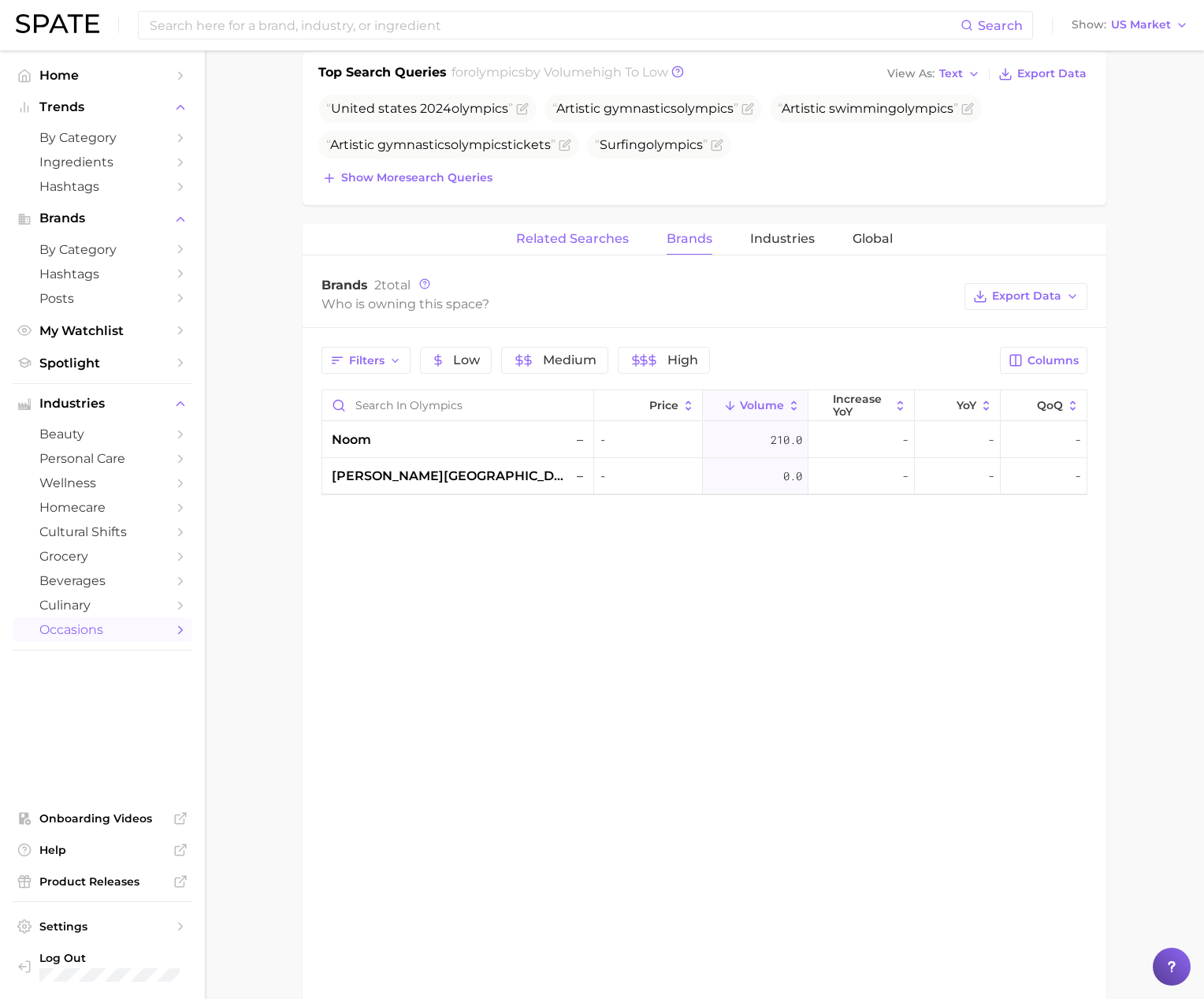
click at [584, 247] on button "Related Searches" at bounding box center [572, 238] width 113 height 30
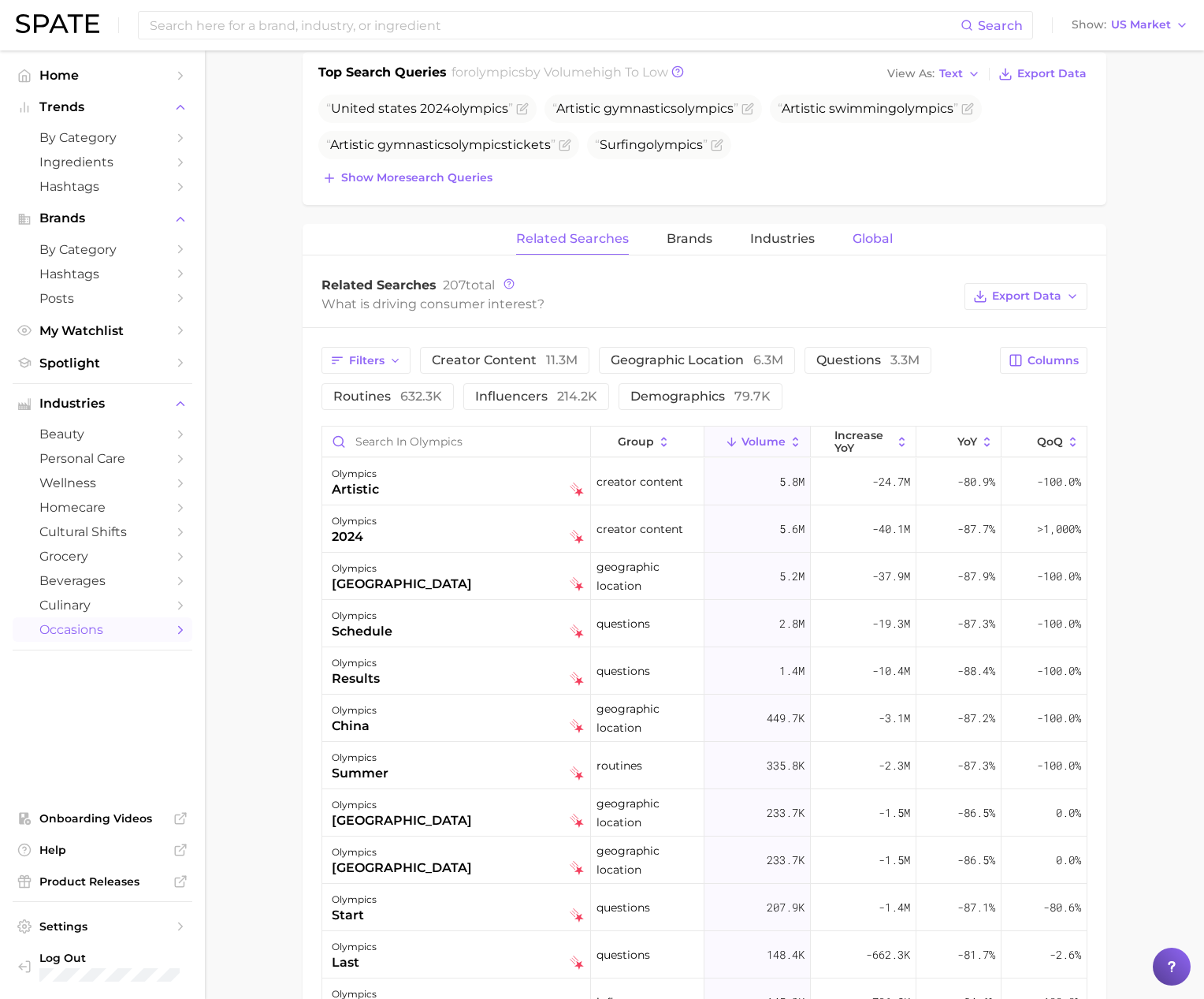
click at [873, 236] on span "Global" at bounding box center [873, 238] width 40 height 14
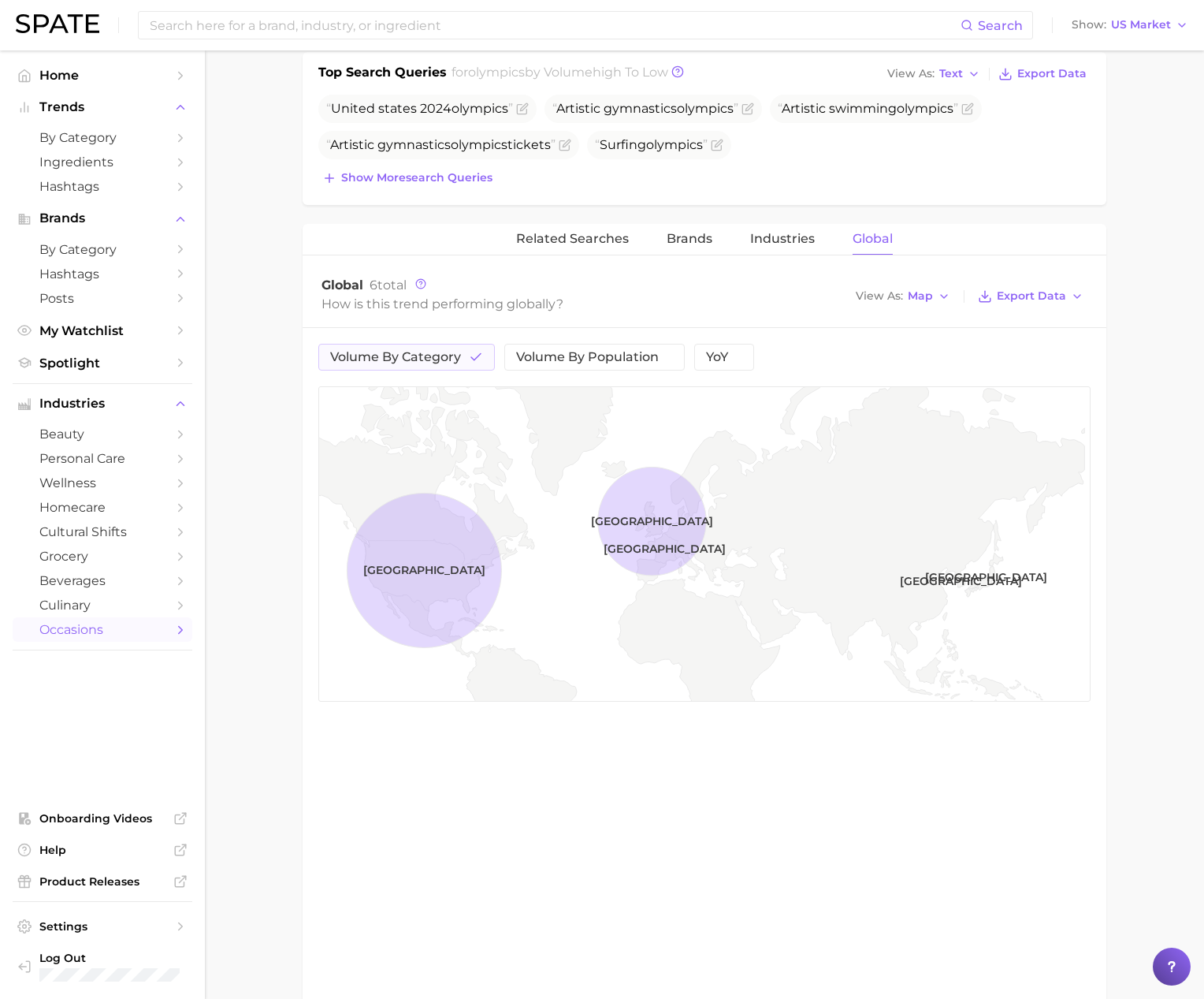
click at [264, 356] on main "1. special occasions 2. events 3. sports events 4. olympics Overview Google Tik…" at bounding box center [705, 324] width 1000 height 1754
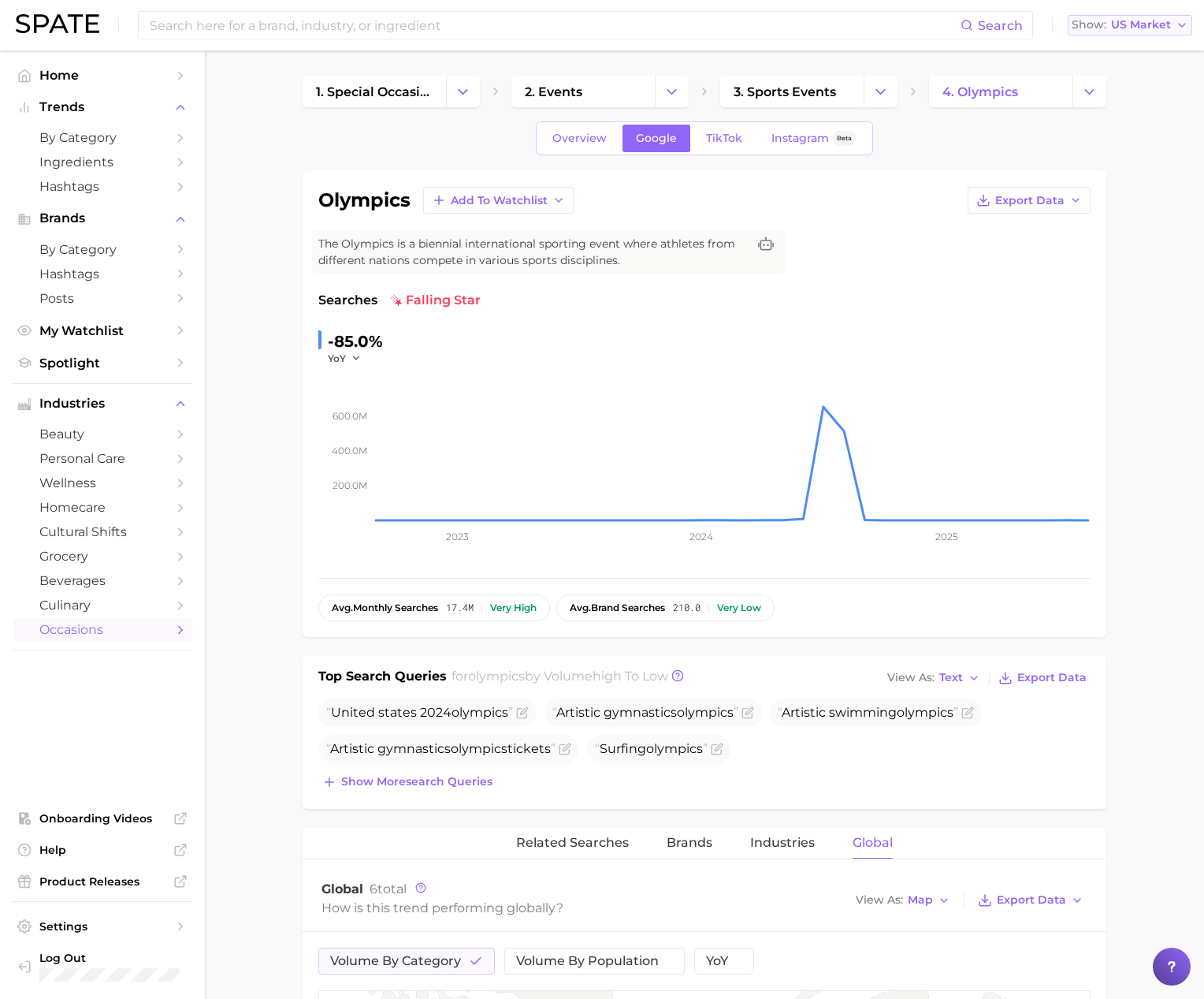
click at [1128, 27] on span "US Market" at bounding box center [1140, 25] width 60 height 9
click at [1098, 155] on button "[GEOGRAPHIC_DATA]" at bounding box center [1136, 164] width 138 height 29
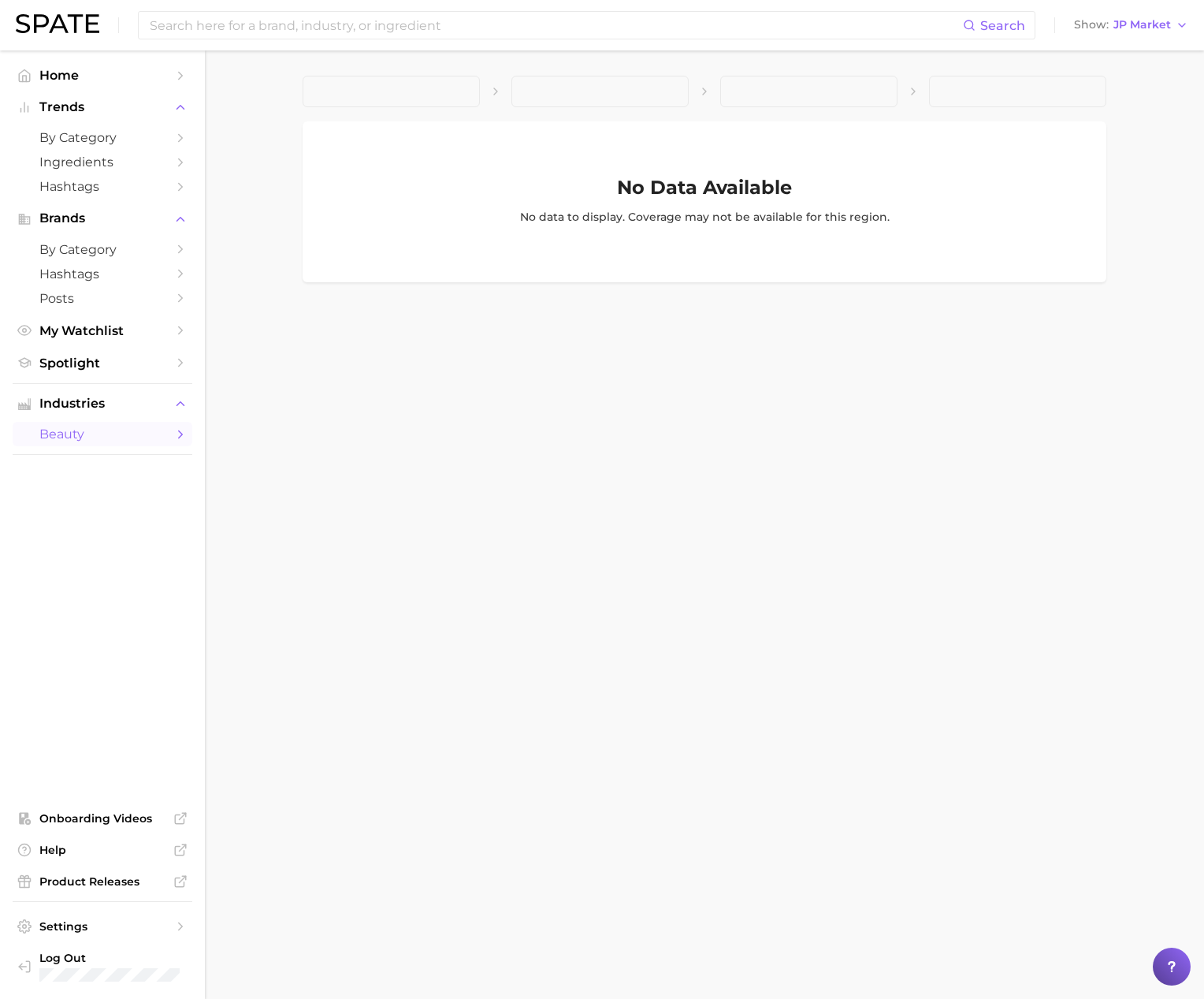
click at [164, 438] on span "beauty" at bounding box center [102, 433] width 126 height 15
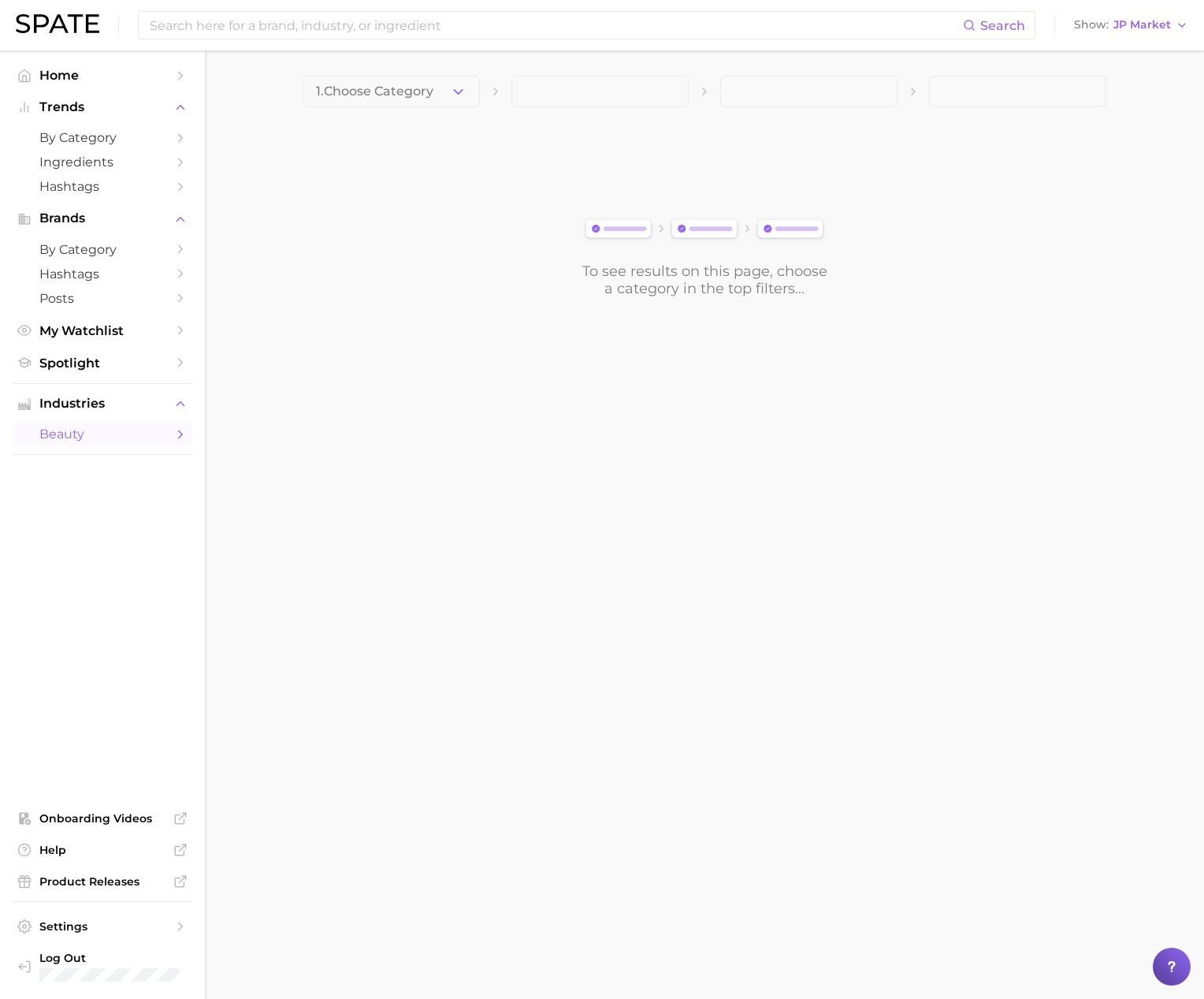
click at [237, 432] on body "Search Show JP Market Home Trends by Category Ingredients Hashtags Brands by Ca…" at bounding box center [602, 500] width 1204 height 999
click at [380, 366] on main "1. Choose Category To see results on this page, choose a category in the top fi…" at bounding box center [705, 213] width 1000 height 325
